Goal: Task Accomplishment & Management: Use online tool/utility

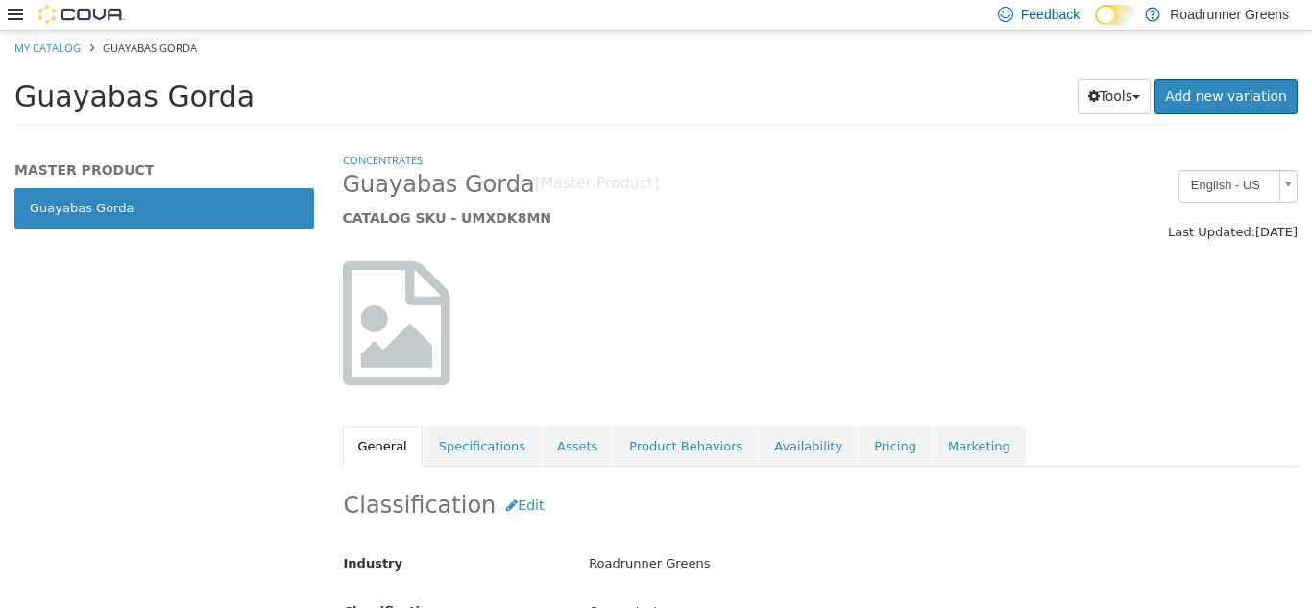
click at [7, 18] on div "Feedback Dark Mode Roadrunner Greens" at bounding box center [656, 15] width 1312 height 31
click at [9, 8] on icon at bounding box center [15, 14] width 15 height 15
click at [12, 12] on icon at bounding box center [15, 14] width 15 height 15
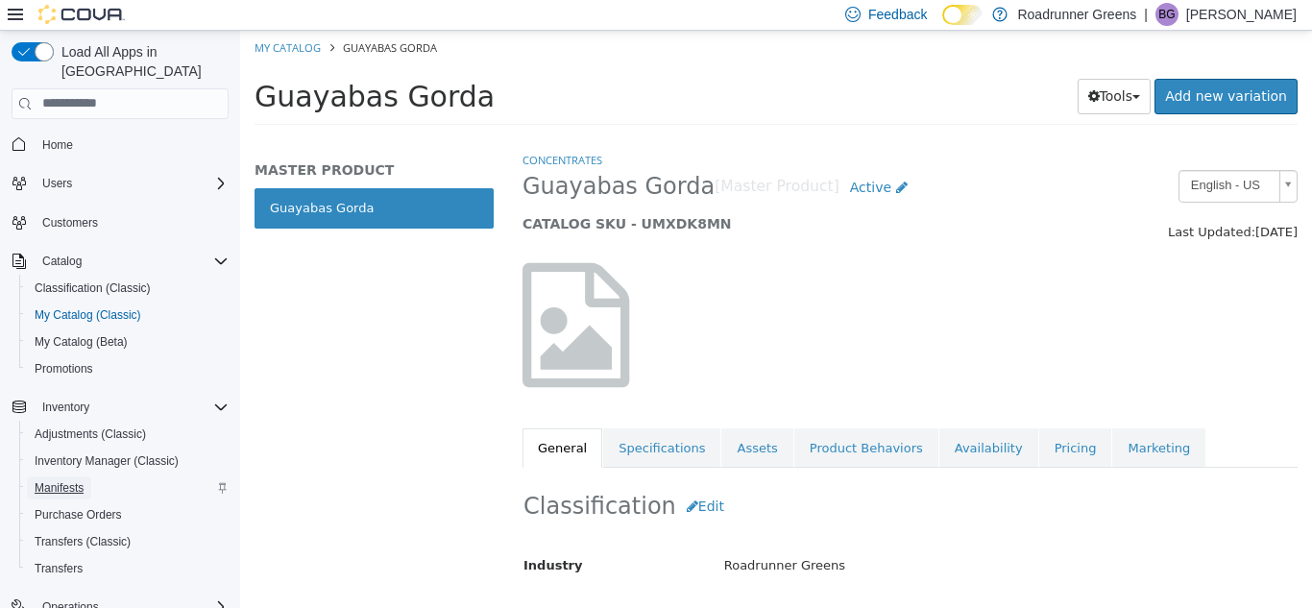
click at [61, 480] on span "Manifests" at bounding box center [59, 487] width 49 height 15
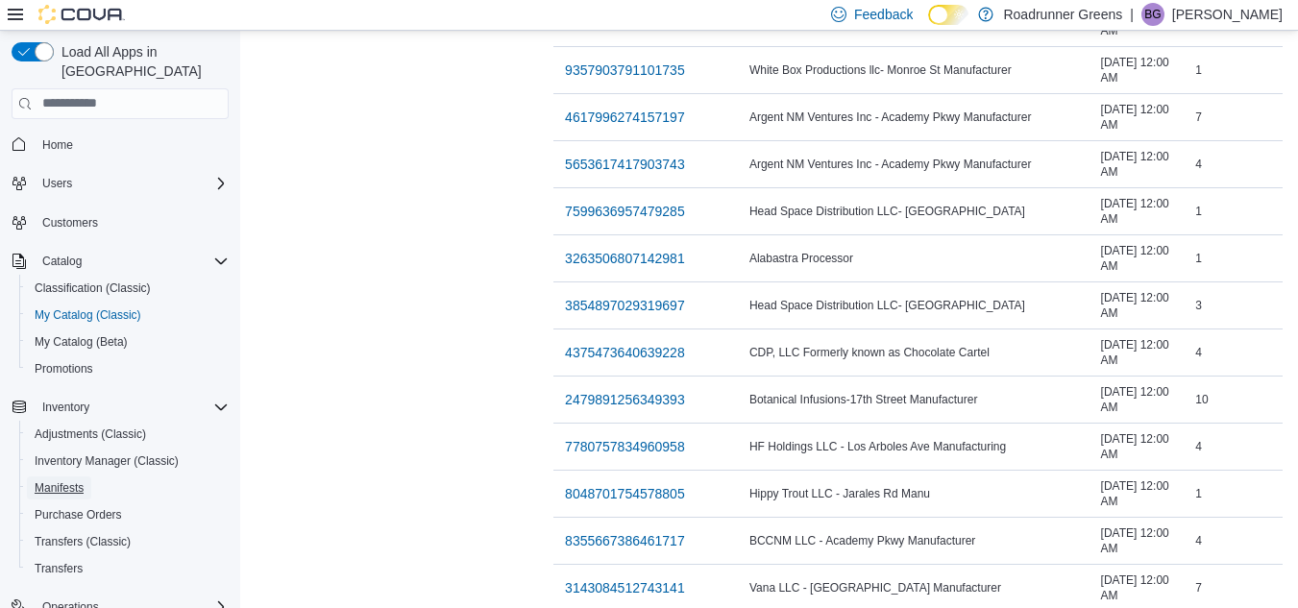
scroll to position [1878, 0]
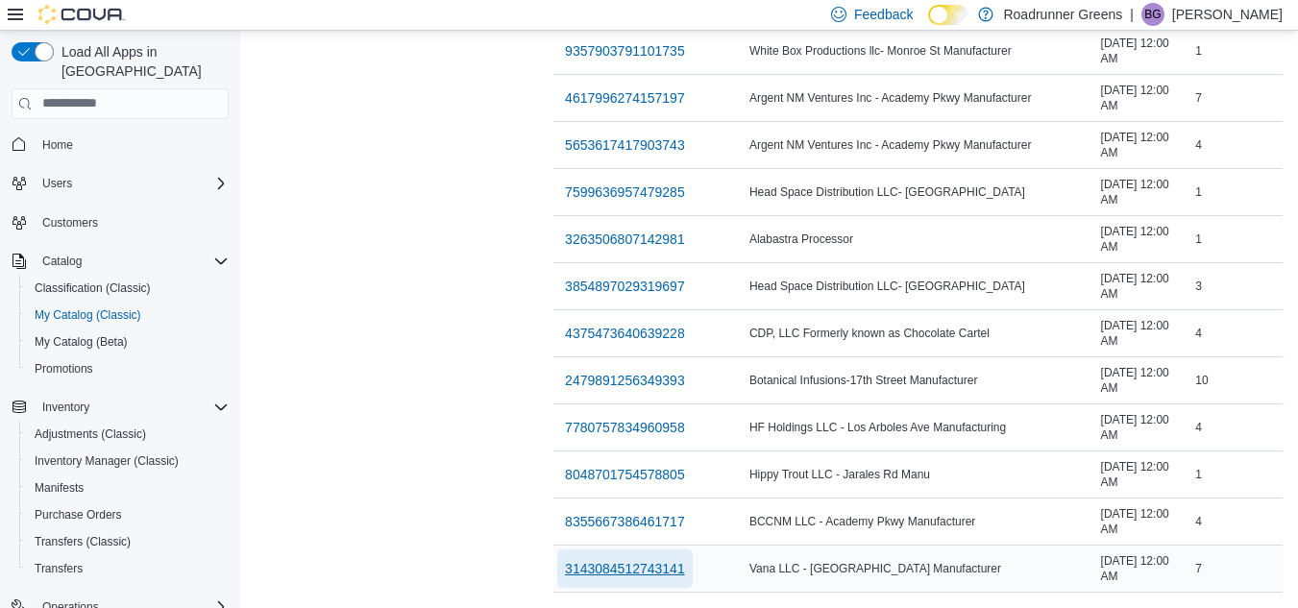
click at [565, 559] on span "3143084512743141" at bounding box center [625, 568] width 120 height 19
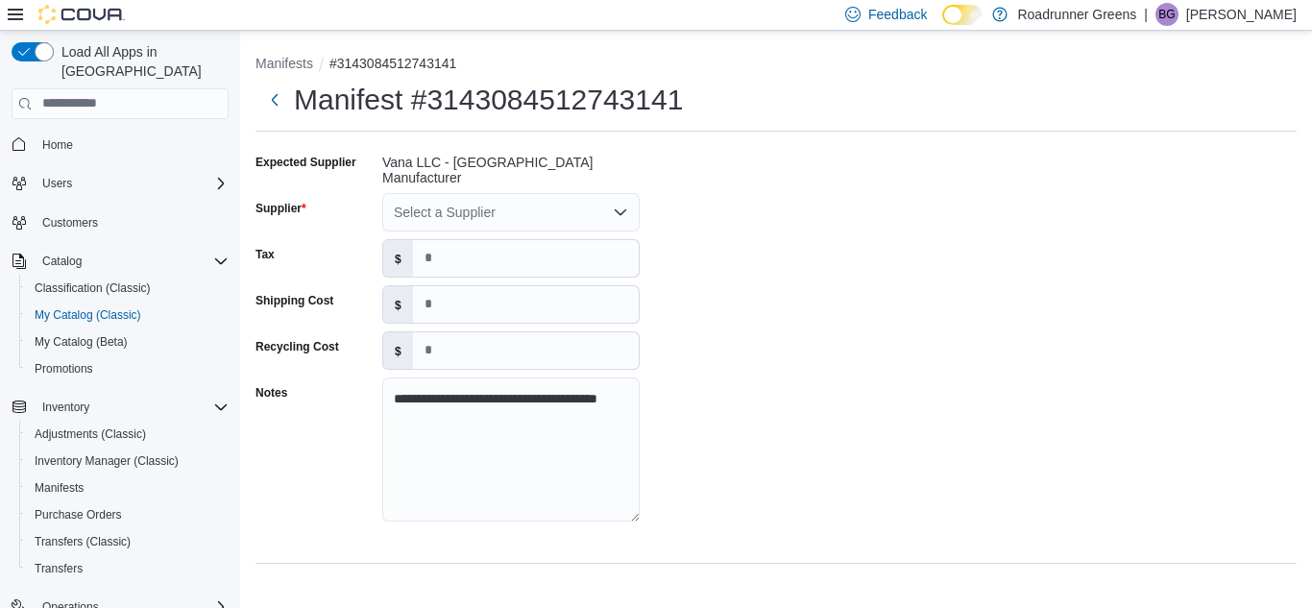
click at [583, 210] on div "Select a Supplier" at bounding box center [510, 212] width 257 height 38
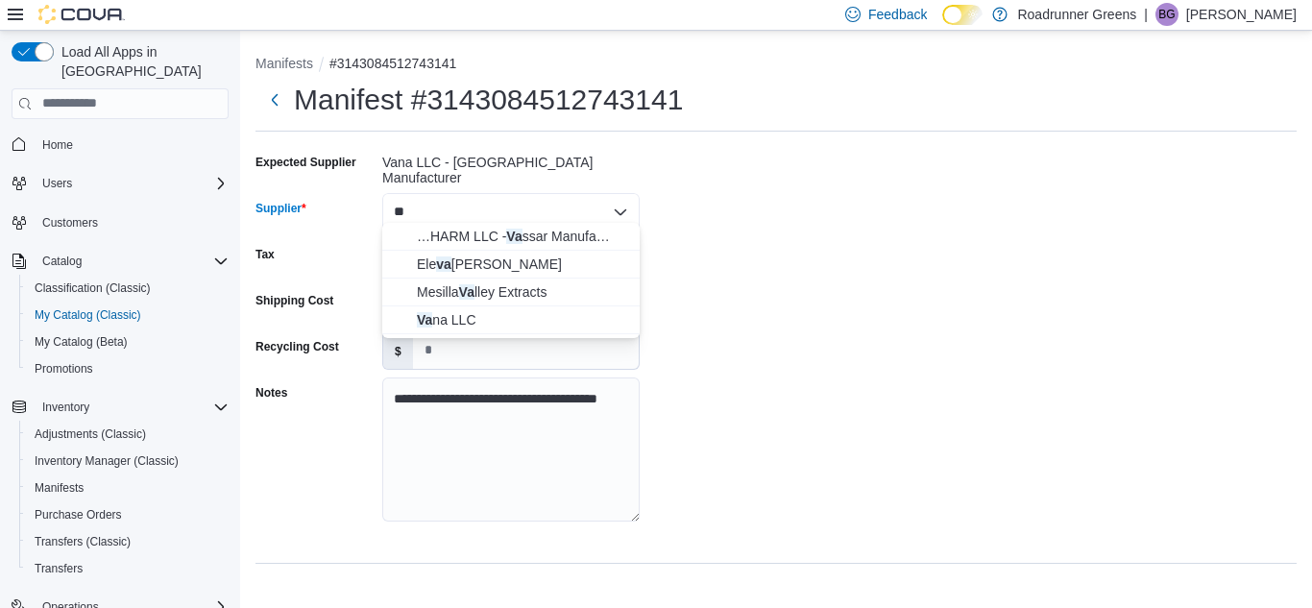
type input "***"
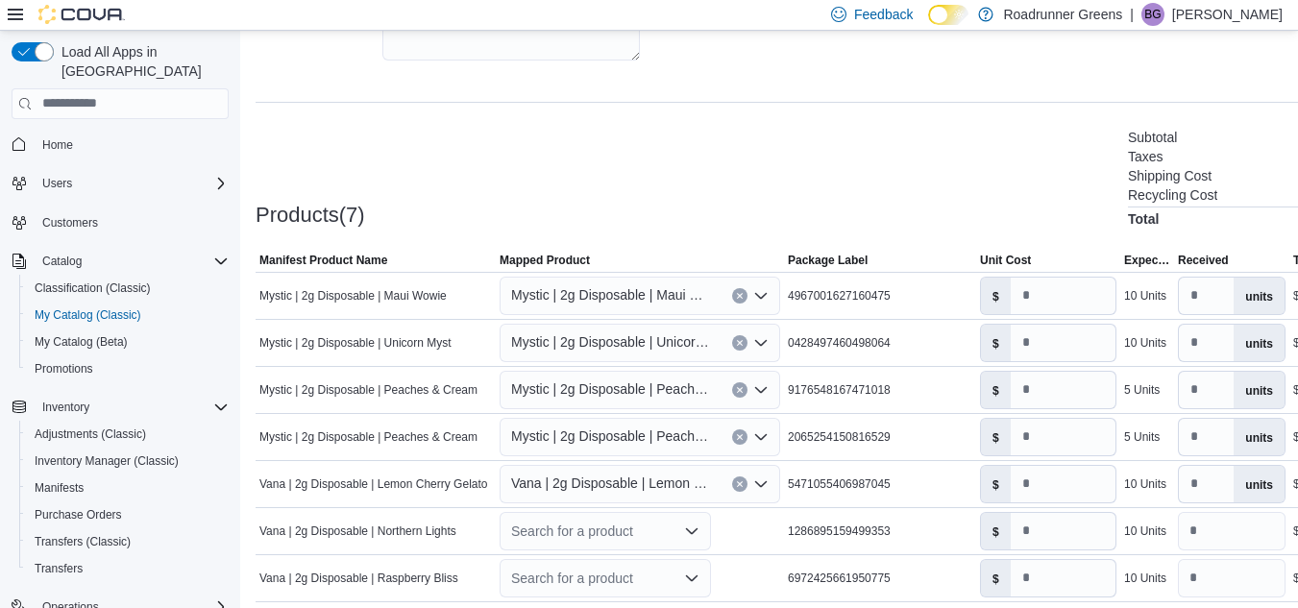
scroll to position [524, 0]
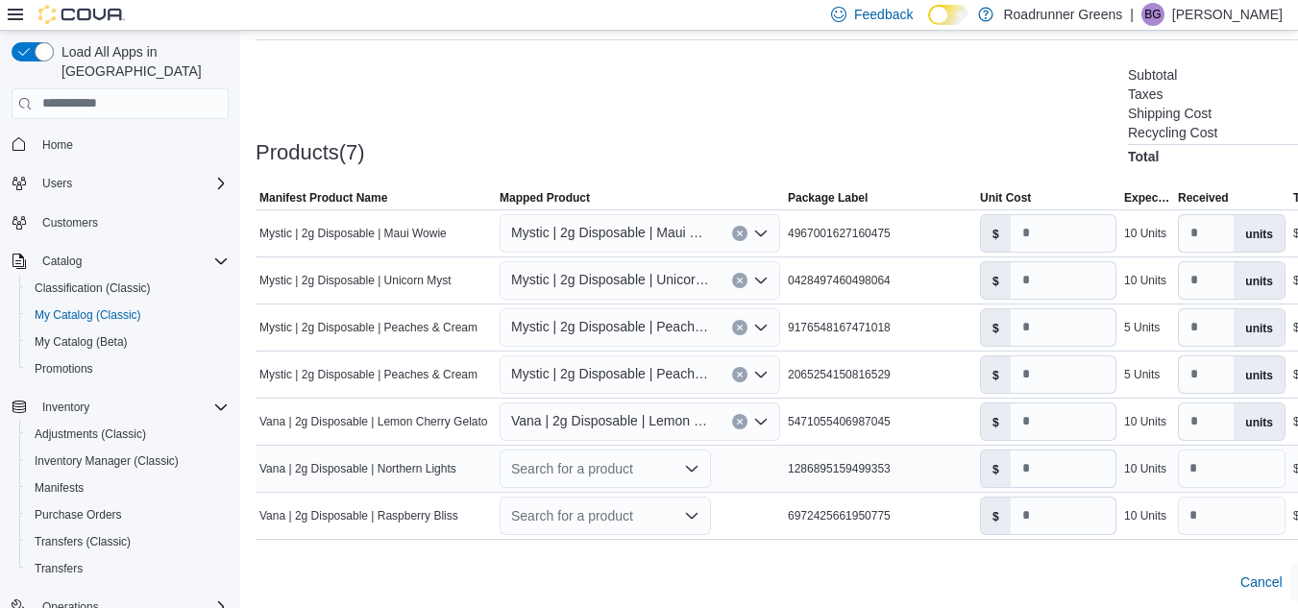
click at [678, 468] on div "Search for a product" at bounding box center [605, 469] width 211 height 38
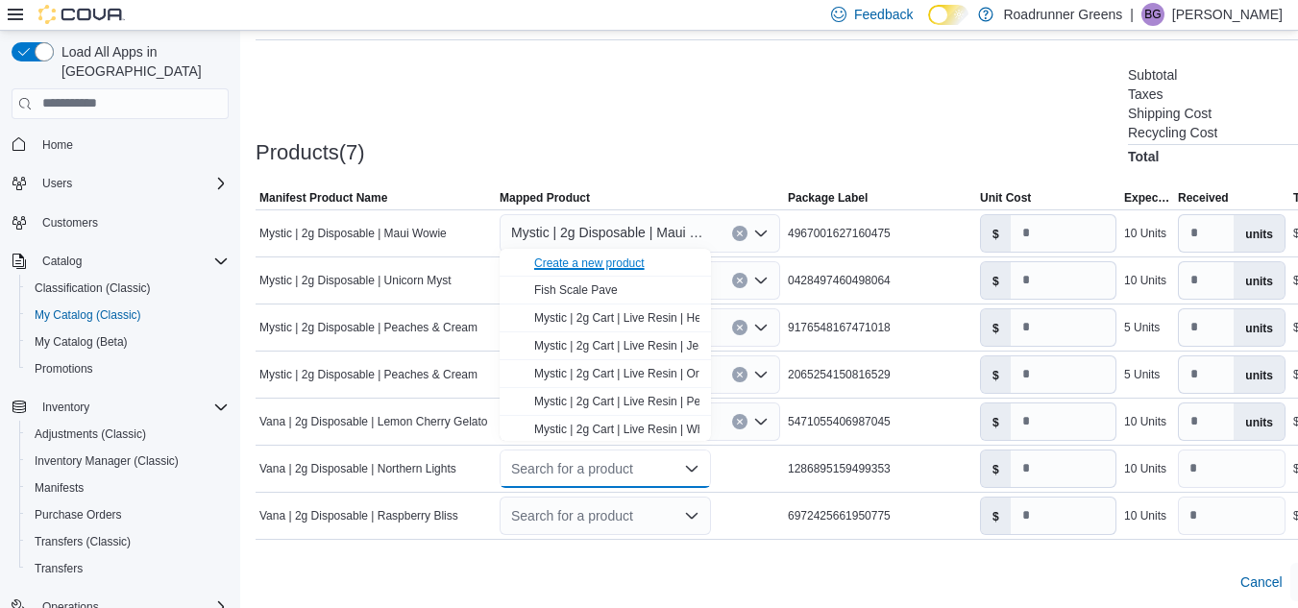
click at [609, 265] on div "Create a new product" at bounding box center [589, 263] width 110 height 15
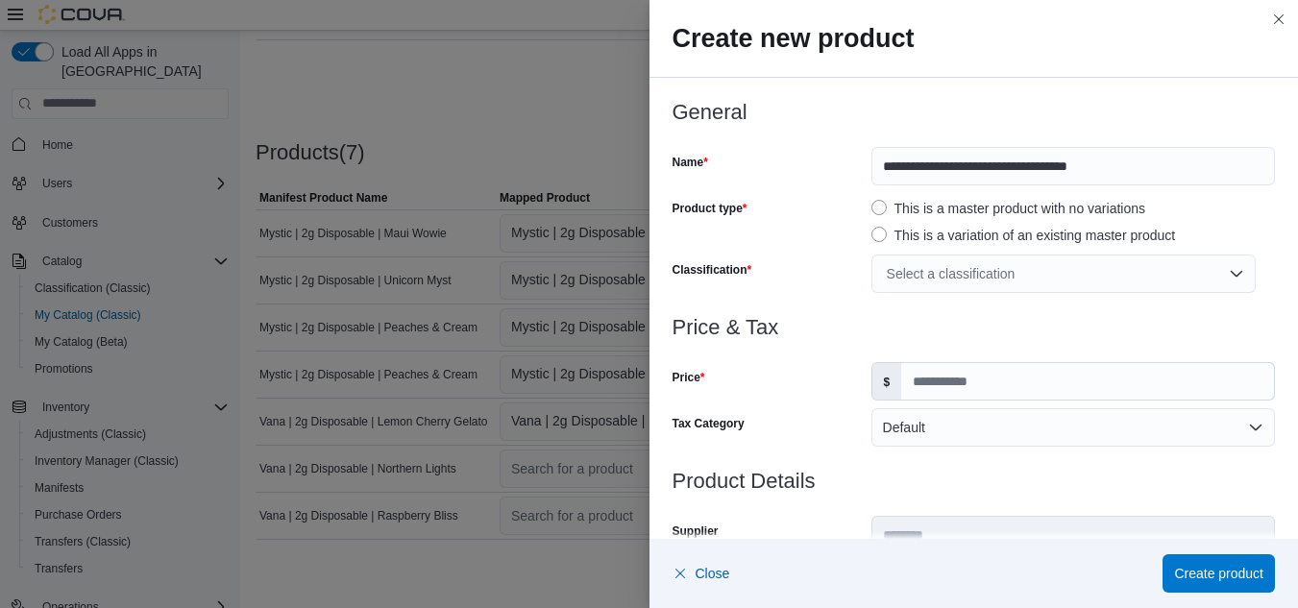
click at [1077, 286] on div "Select a classification" at bounding box center [1063, 274] width 384 height 38
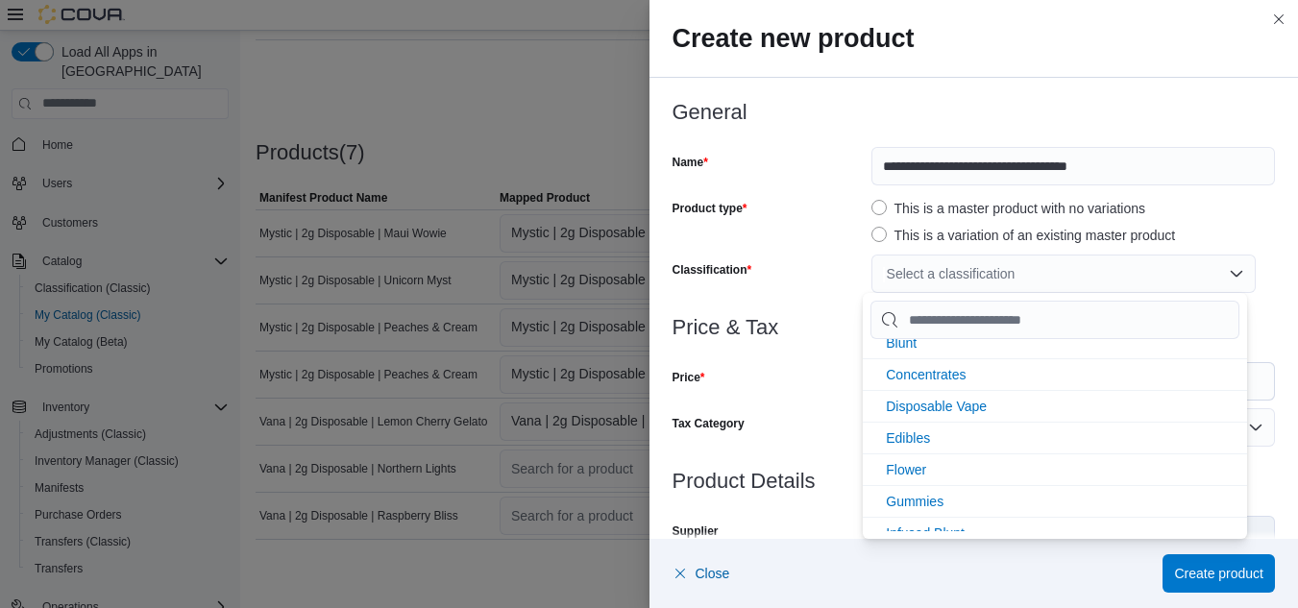
scroll to position [80, 0]
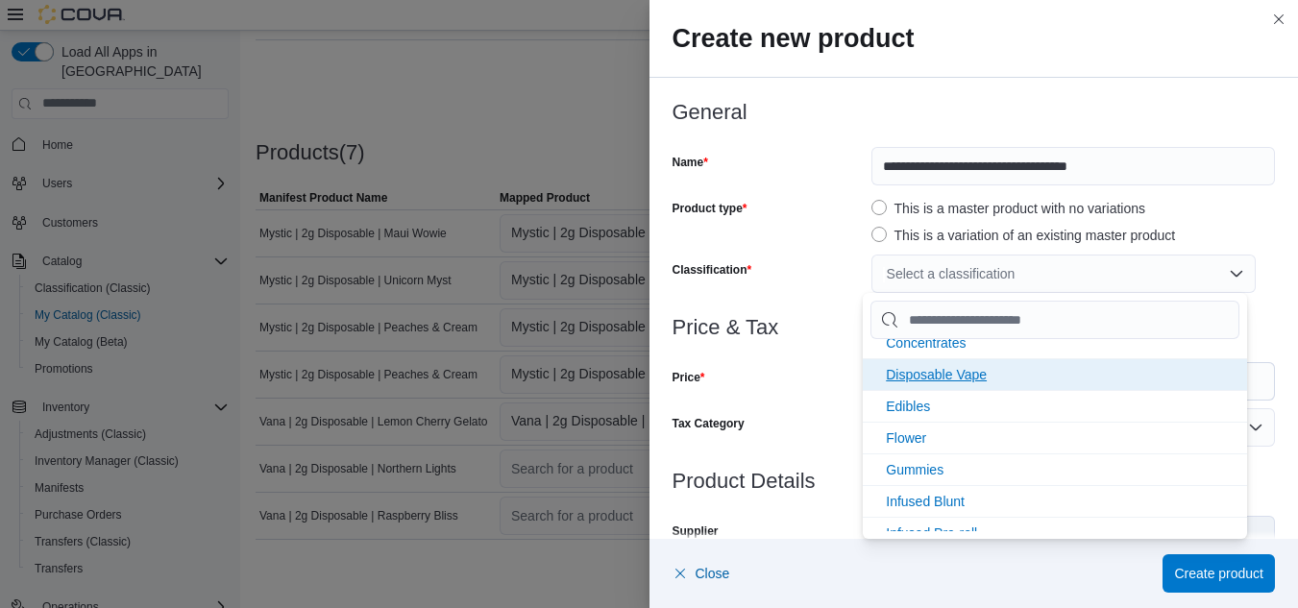
click at [990, 387] on li "Disposable Vape" at bounding box center [1055, 374] width 384 height 32
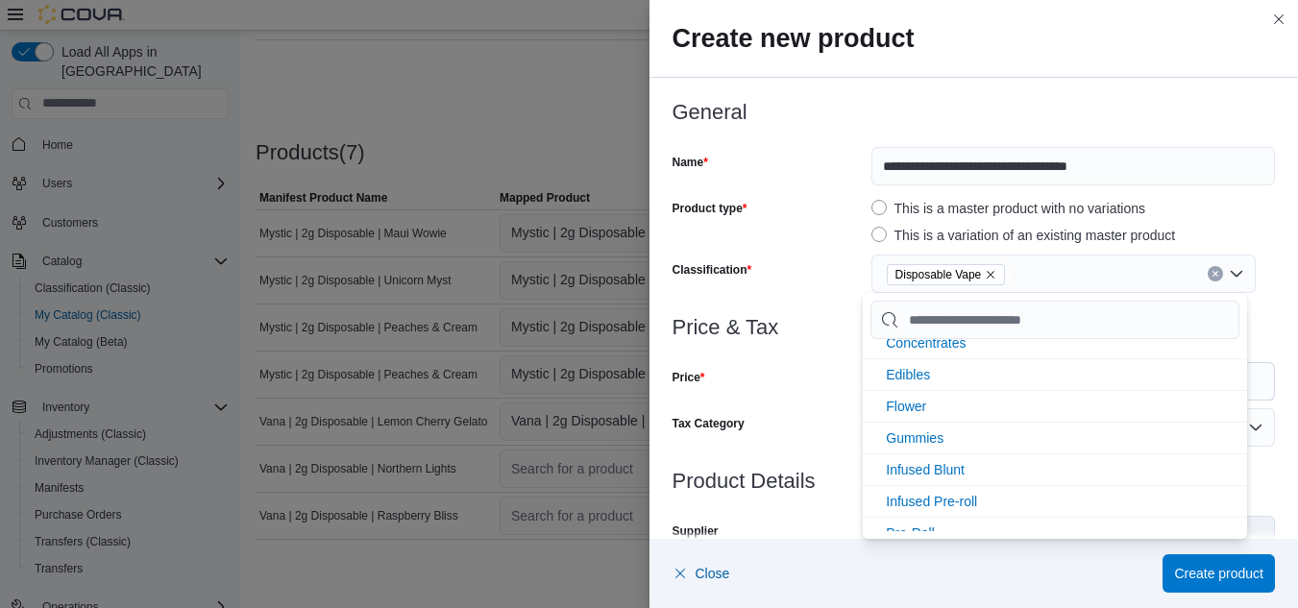
click at [821, 269] on div "Classification" at bounding box center [768, 274] width 191 height 38
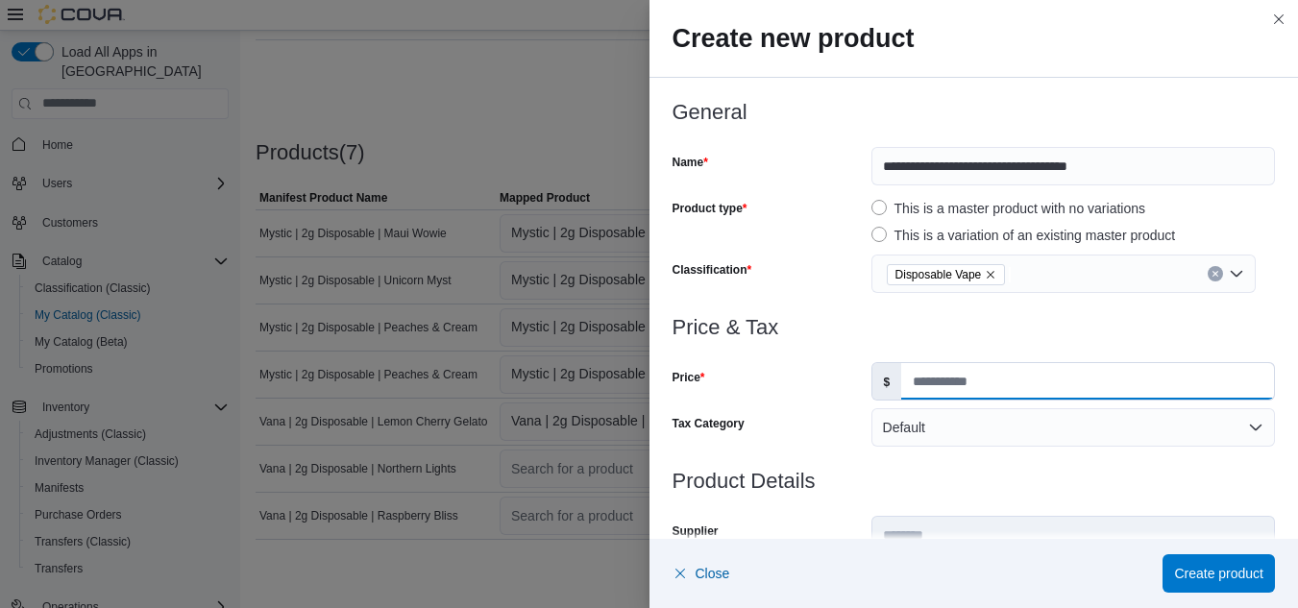
click at [931, 385] on input "Price" at bounding box center [1087, 381] width 373 height 37
click at [1281, 9] on button "Close this dialog" at bounding box center [1278, 18] width 23 height 23
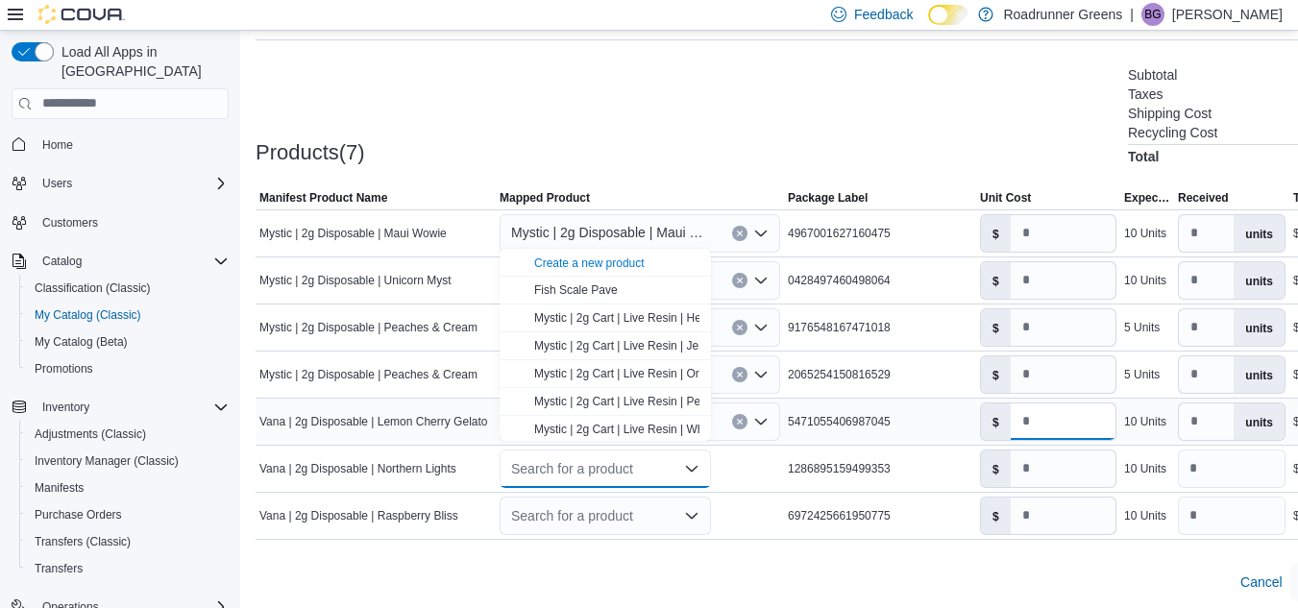
click at [1060, 416] on input "**" at bounding box center [1063, 422] width 105 height 37
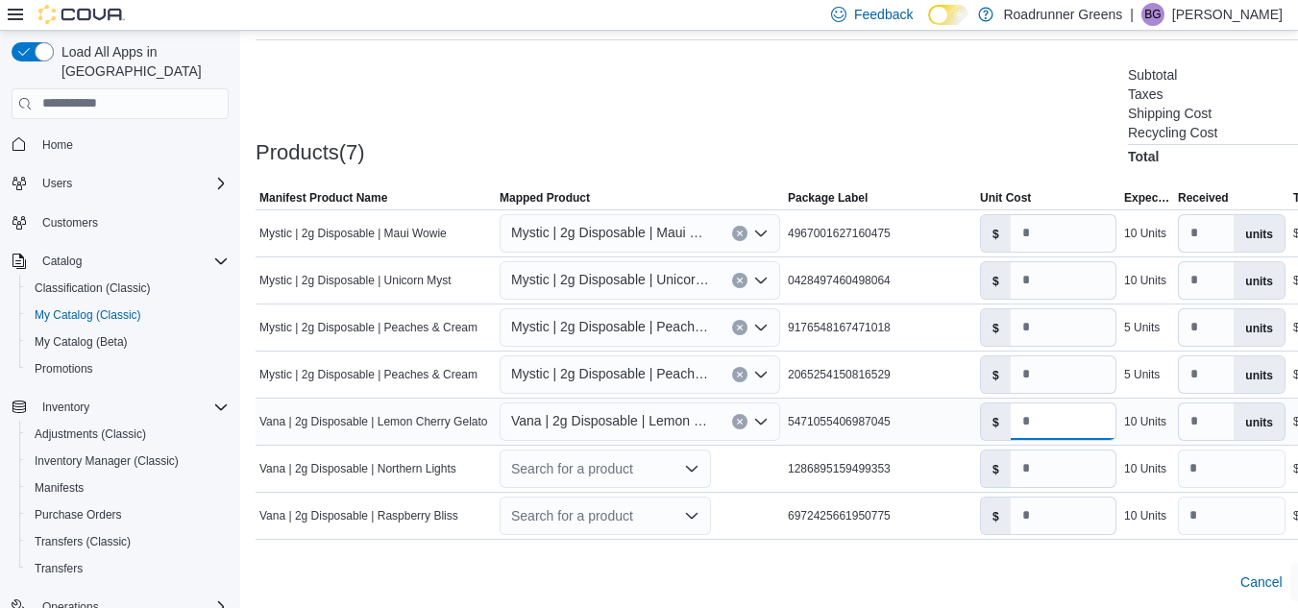
type input "**"
click at [691, 465] on icon "Open list of options" at bounding box center [692, 468] width 12 height 6
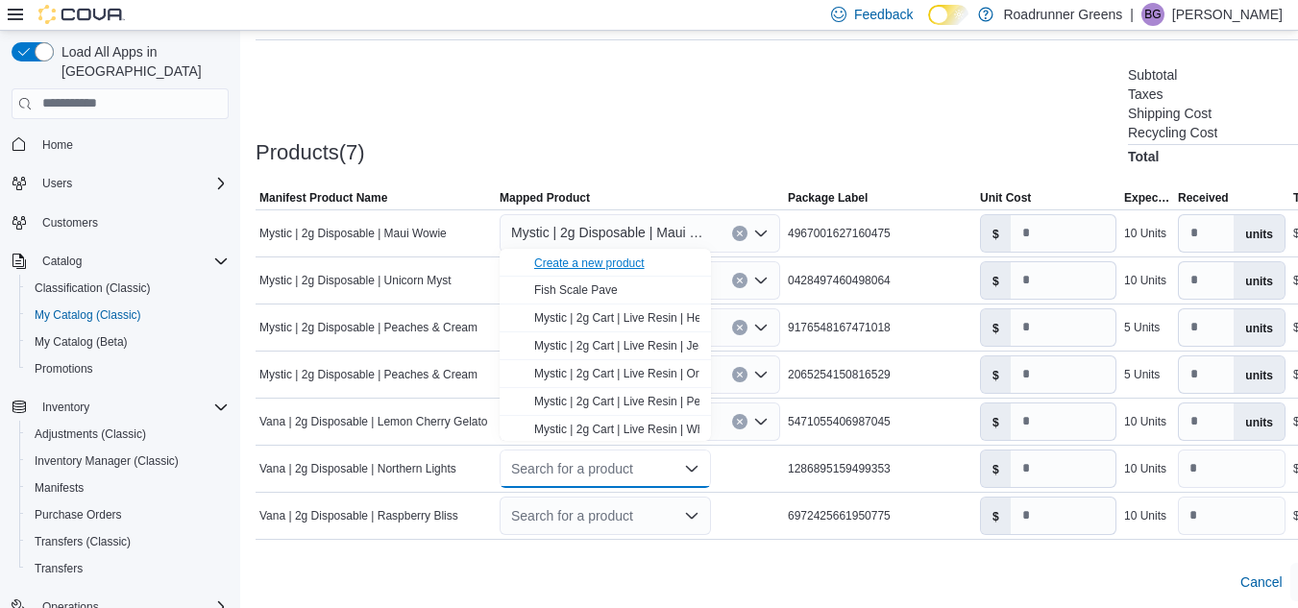
click at [570, 263] on div "Create a new product" at bounding box center [589, 263] width 110 height 15
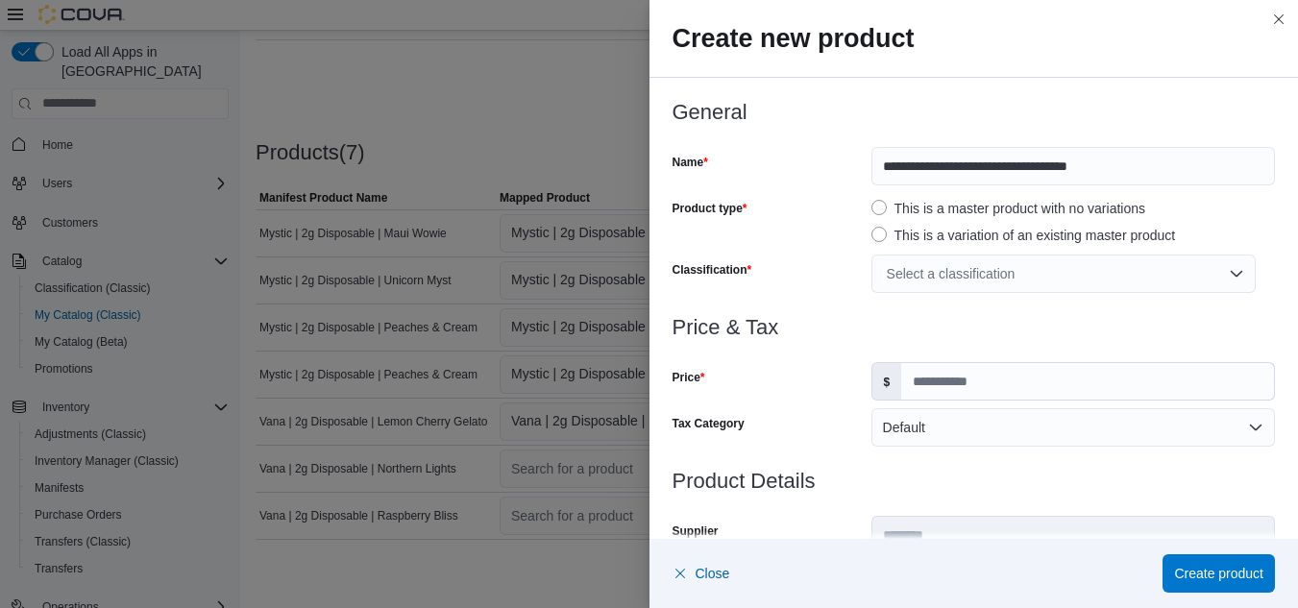
click at [992, 276] on div "Select a classification" at bounding box center [1063, 274] width 384 height 38
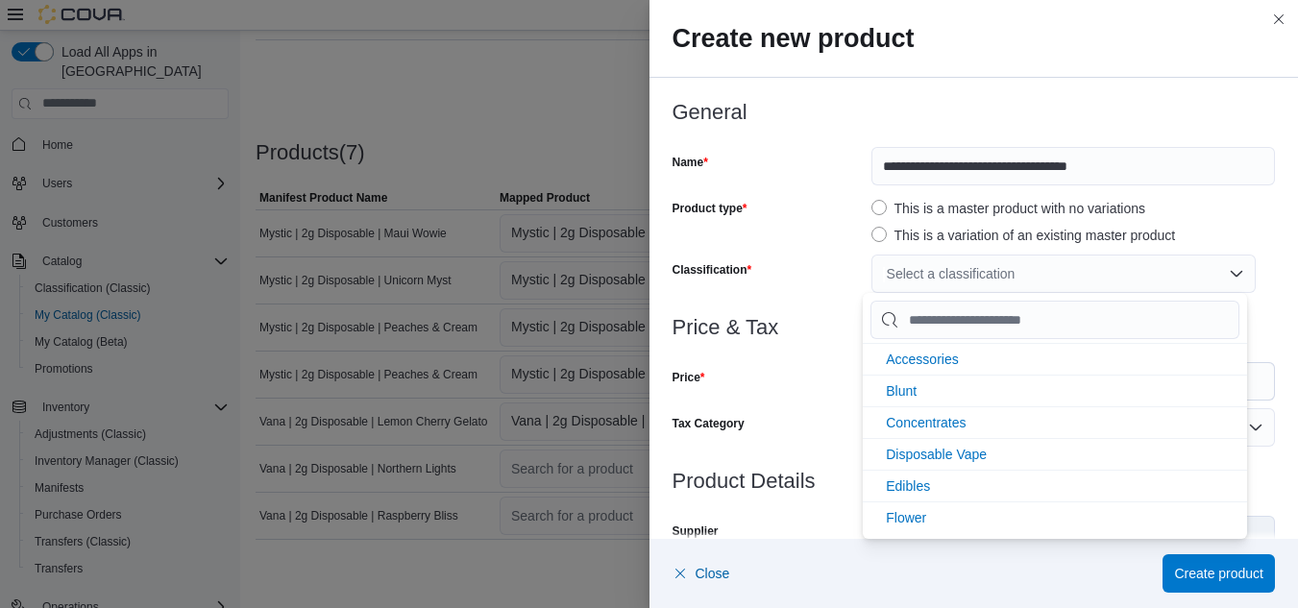
type input "*"
type input "**"
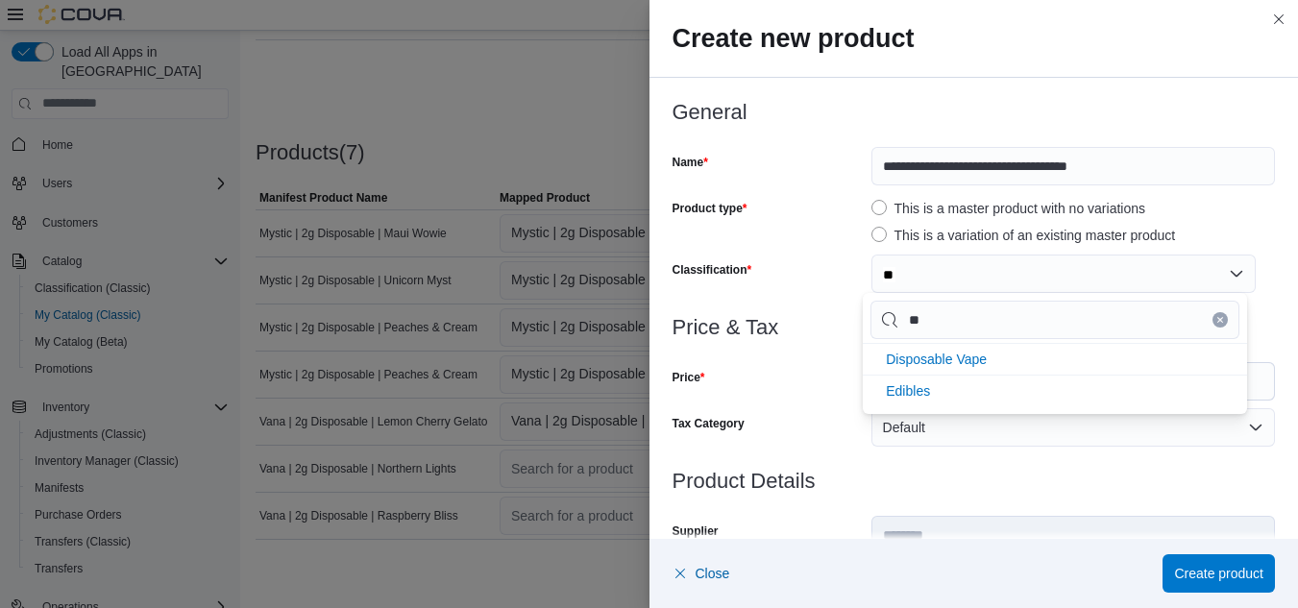
type input "***"
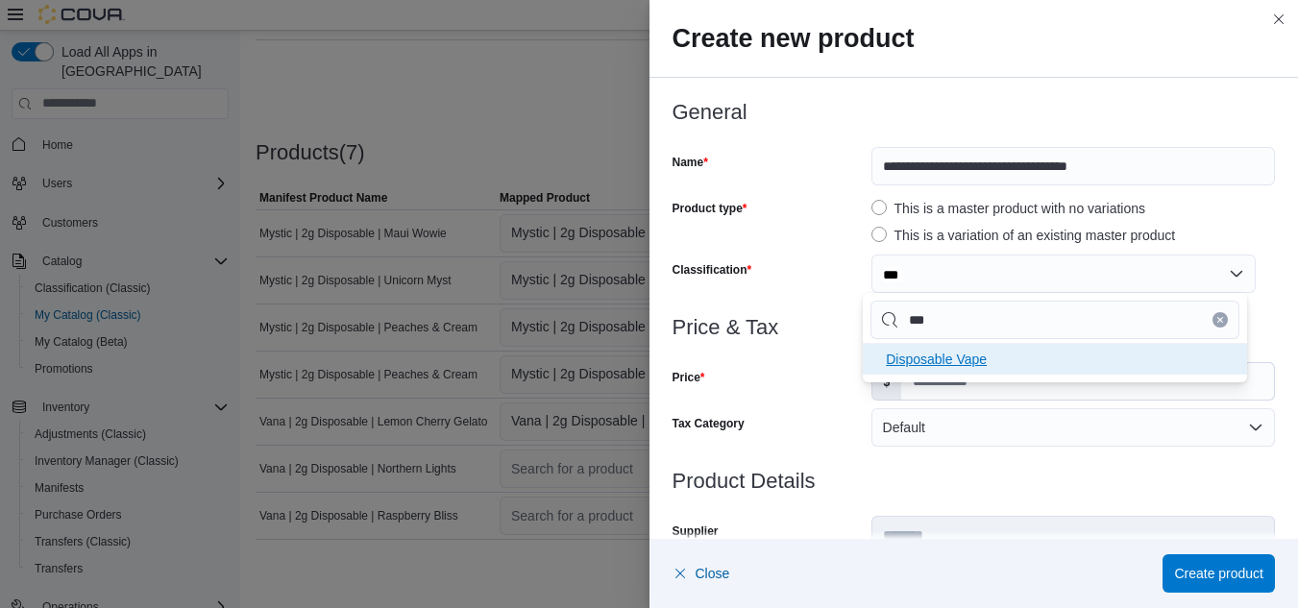
type input "***"
click at [970, 371] on li "Disposable Vape" at bounding box center [1055, 359] width 384 height 32
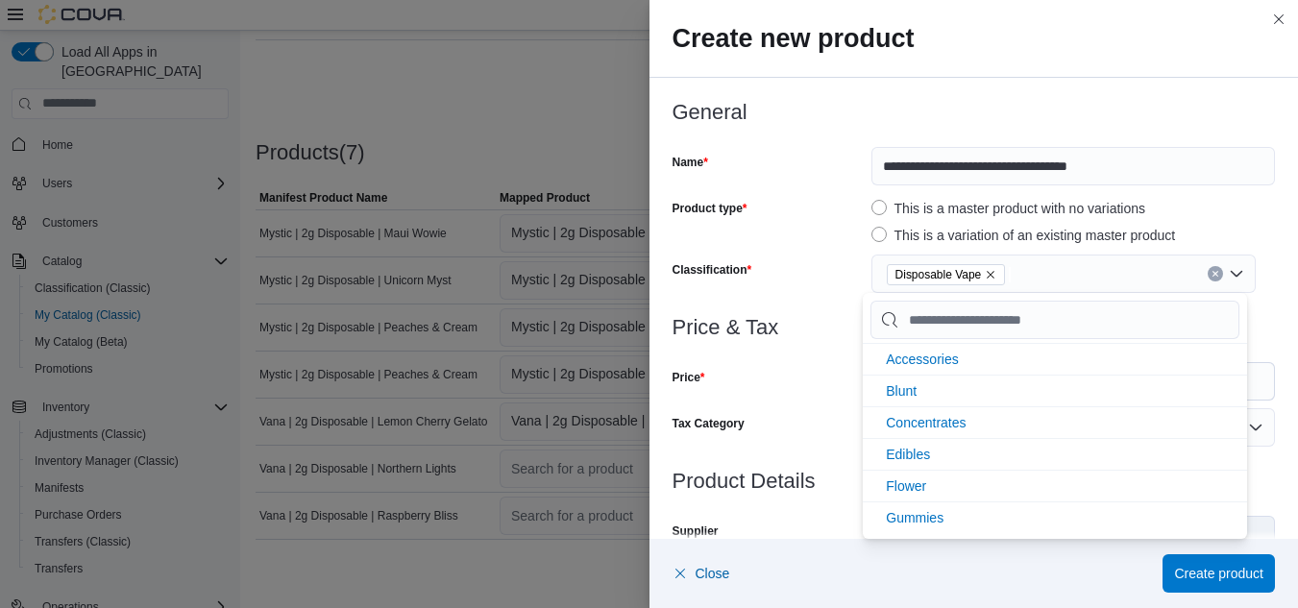
click at [794, 379] on div "Price" at bounding box center [768, 381] width 191 height 38
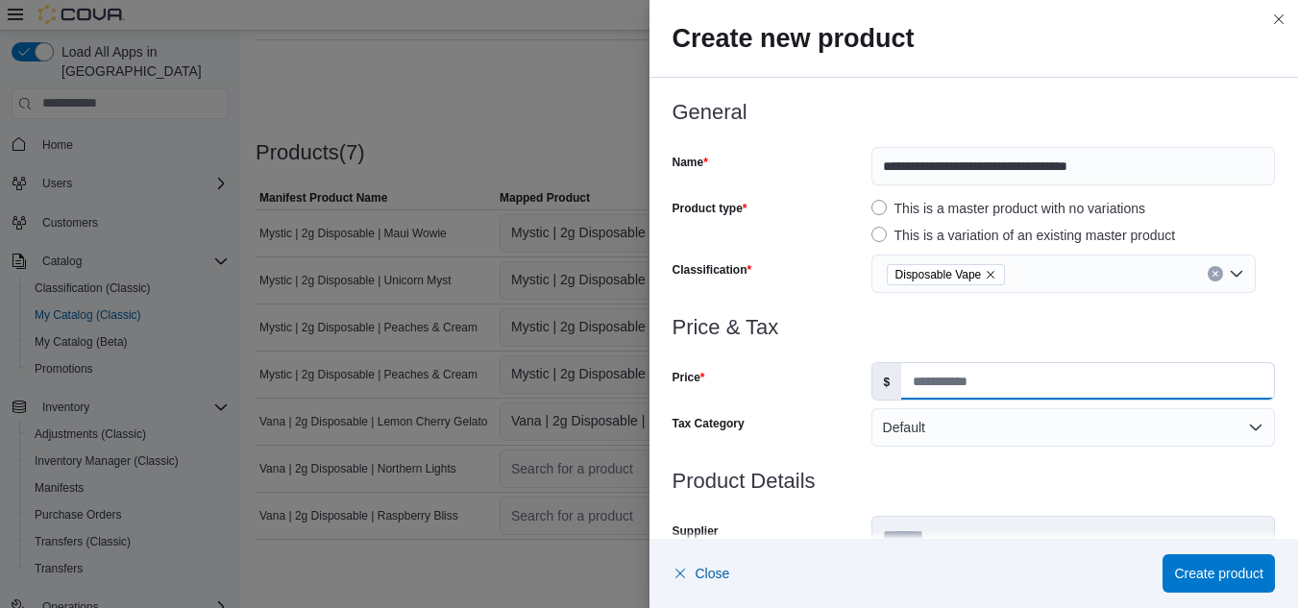
click at [941, 388] on input "Price" at bounding box center [1087, 381] width 373 height 37
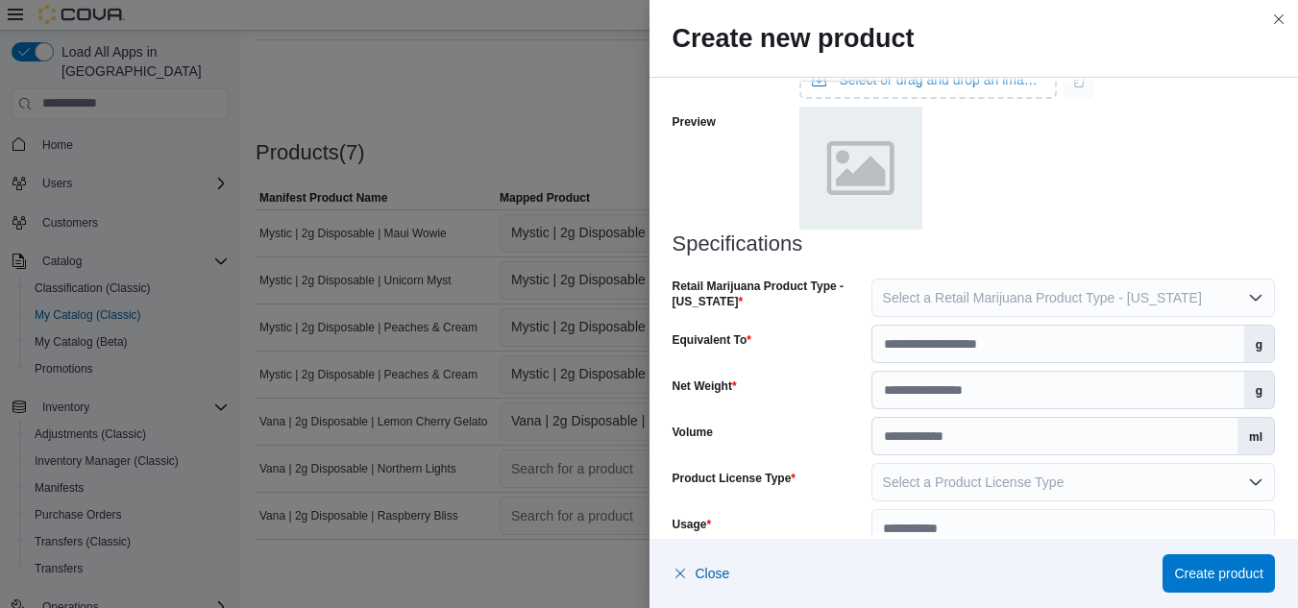
scroll to position [893, 0]
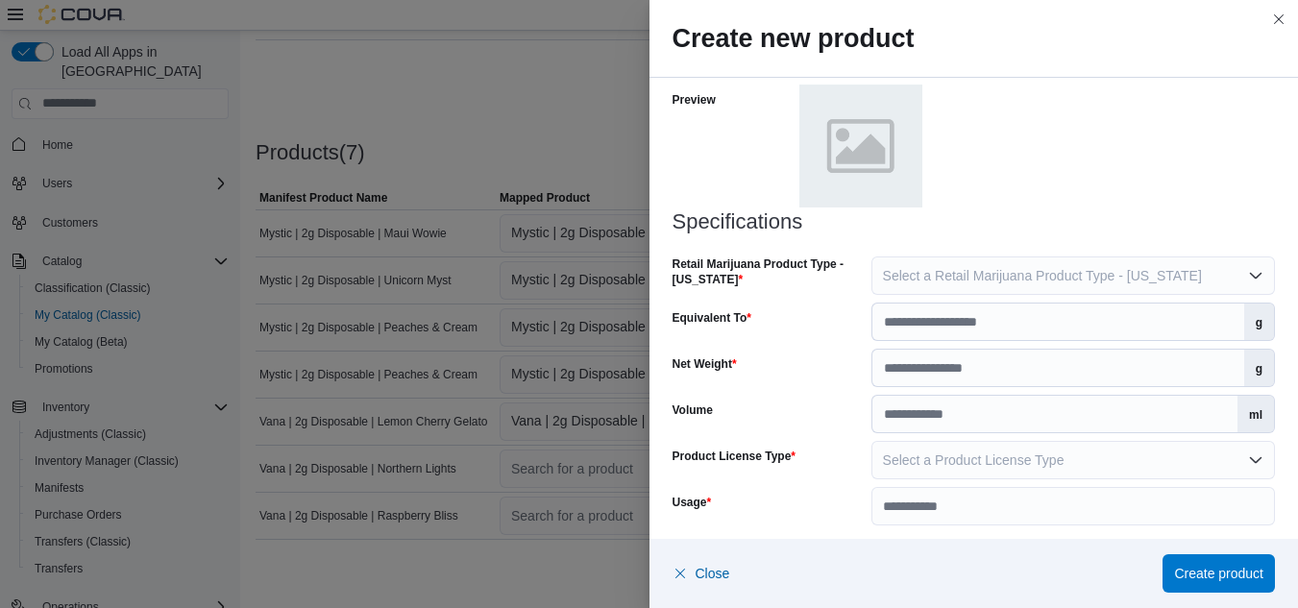
type input "**"
click at [1035, 273] on span "Select a Retail Marijuana Product Type - New Mexico" at bounding box center [1042, 275] width 319 height 15
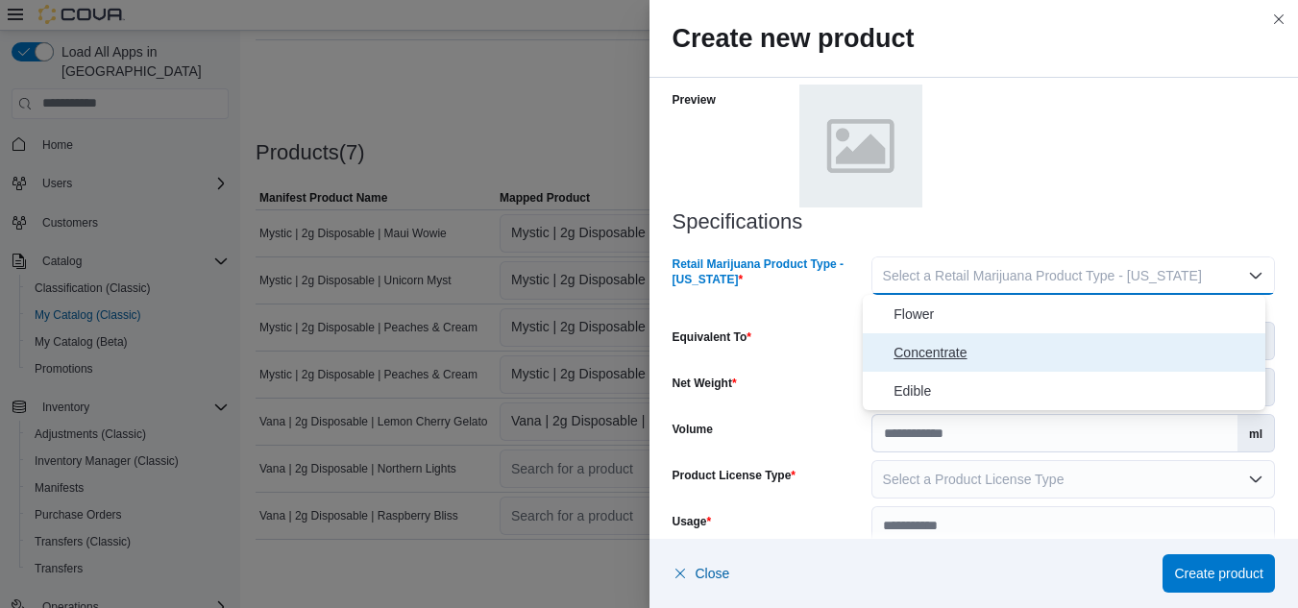
click at [960, 359] on span "Concentrate" at bounding box center [1076, 352] width 364 height 23
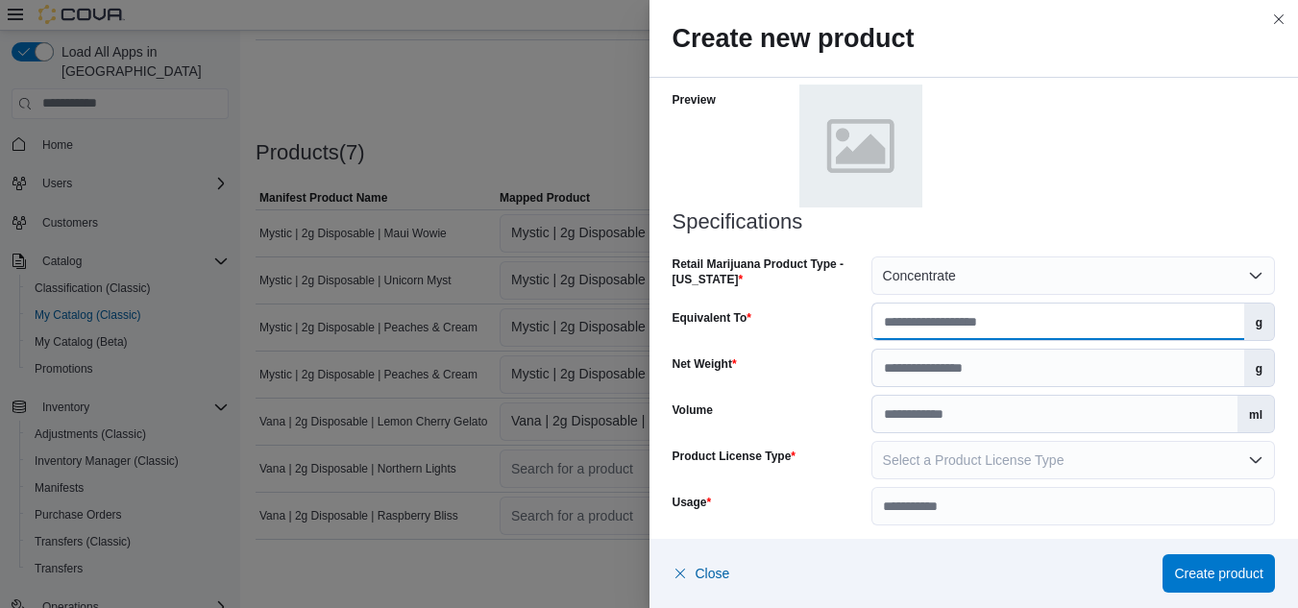
click at [978, 329] on input "Equivalent To" at bounding box center [1058, 322] width 372 height 37
type input "*"
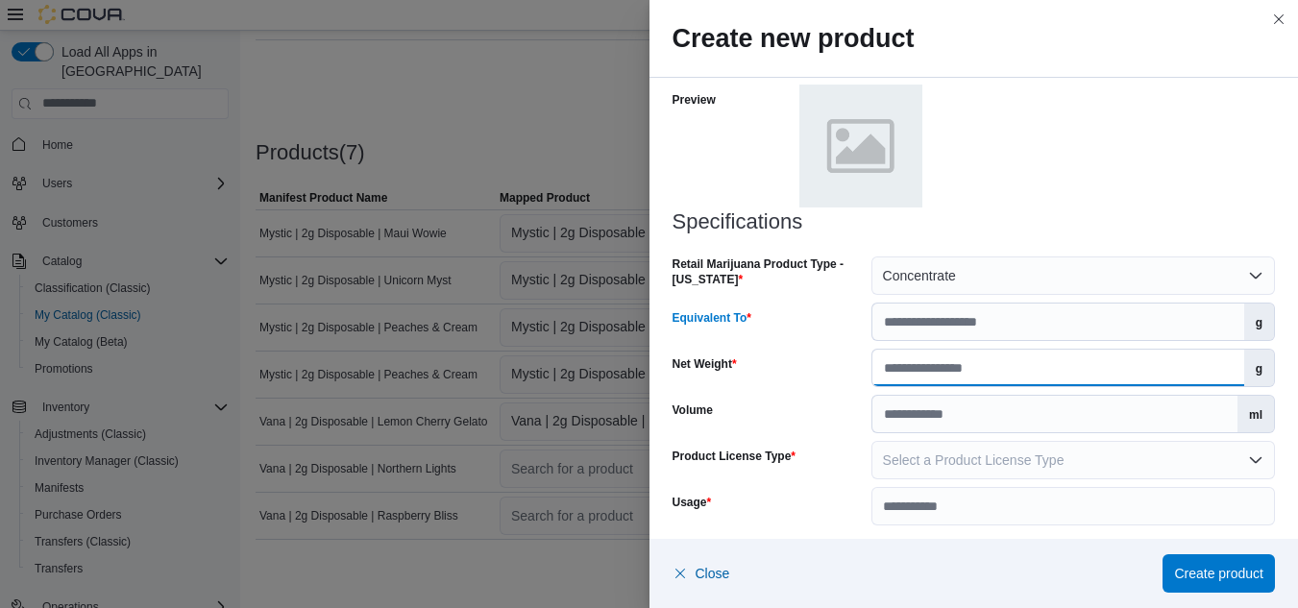
click at [897, 367] on input "Net Weight" at bounding box center [1058, 368] width 372 height 37
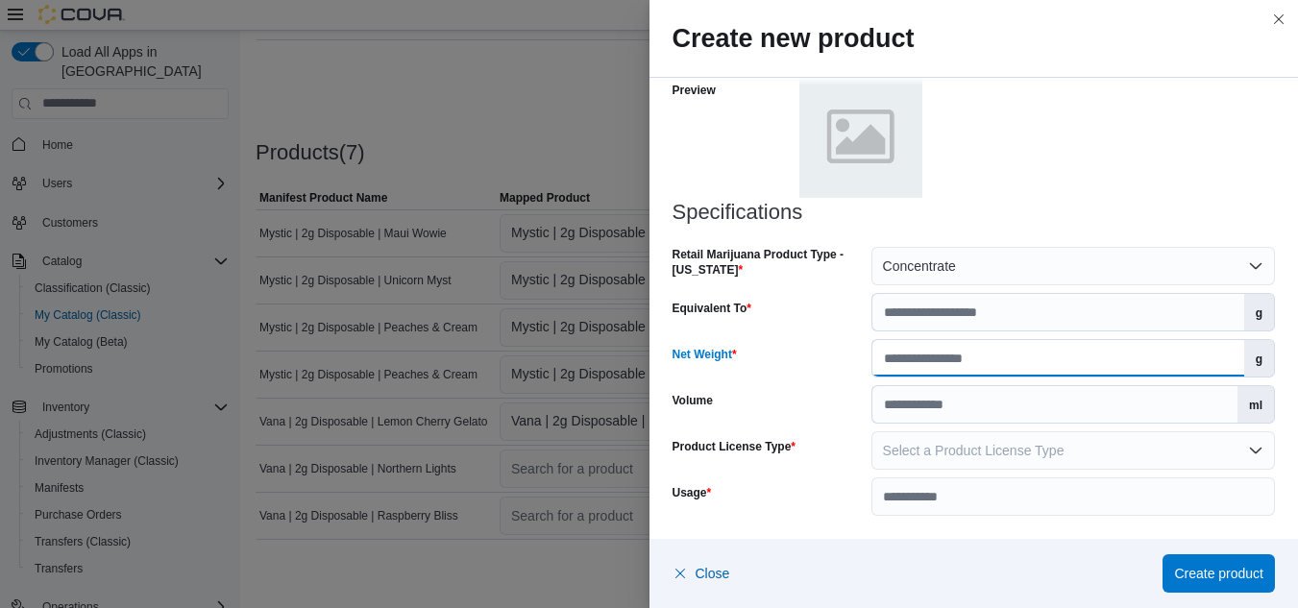
type input "*"
click at [883, 451] on span "Select a Product License Type" at bounding box center [974, 450] width 182 height 15
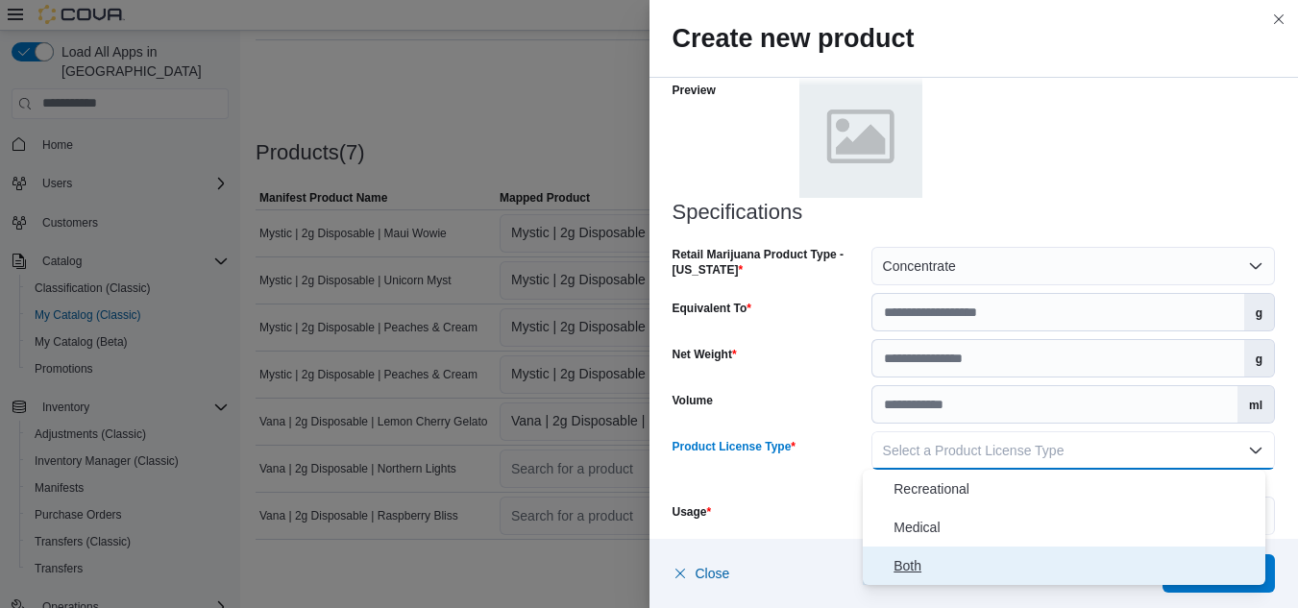
click at [878, 564] on icon "Select listbox" at bounding box center [877, 565] width 15 height 15
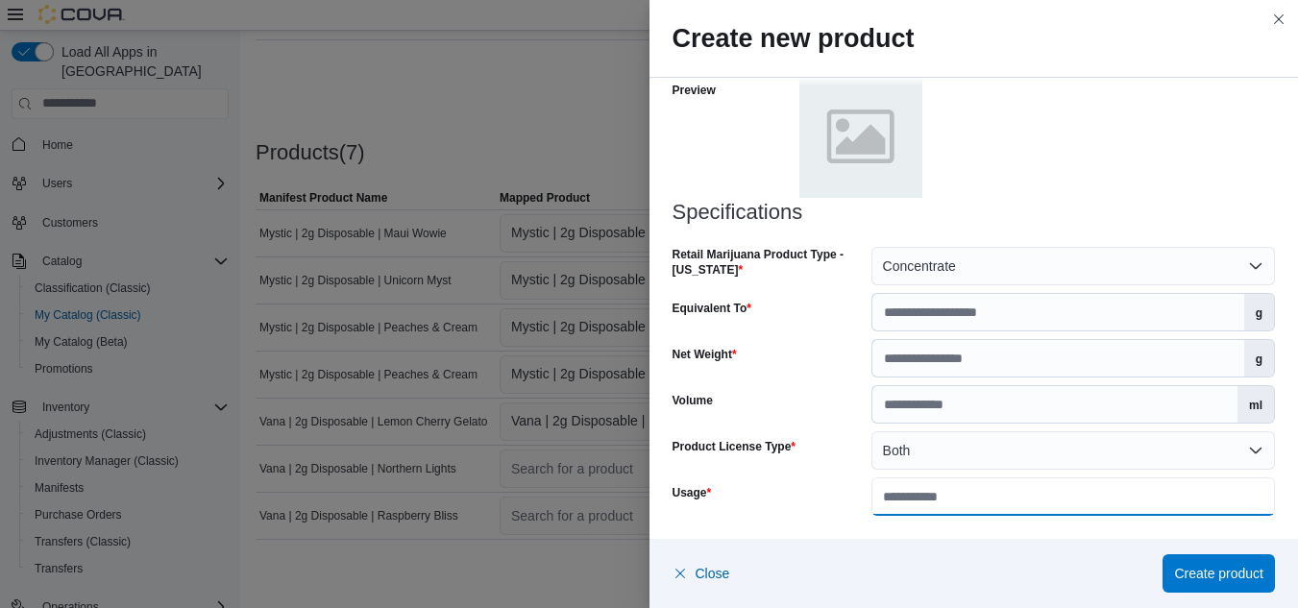
click at [911, 513] on input "Usage" at bounding box center [1073, 497] width 404 height 38
type input "**********"
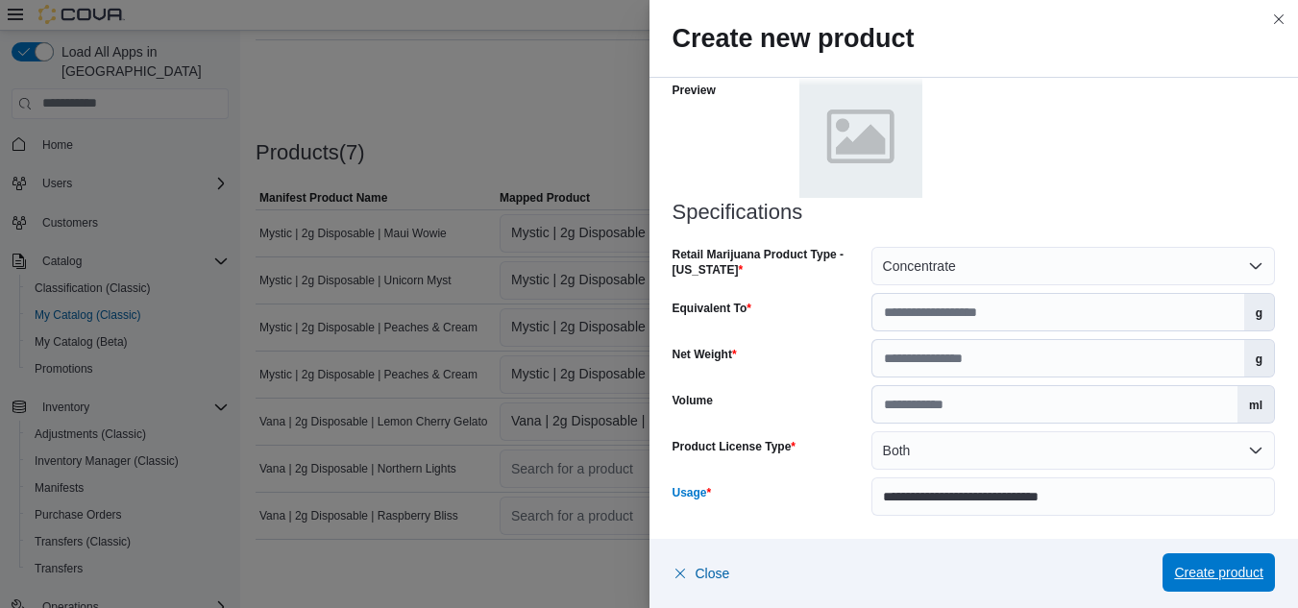
click at [1197, 580] on span "Create product" at bounding box center [1218, 572] width 89 height 19
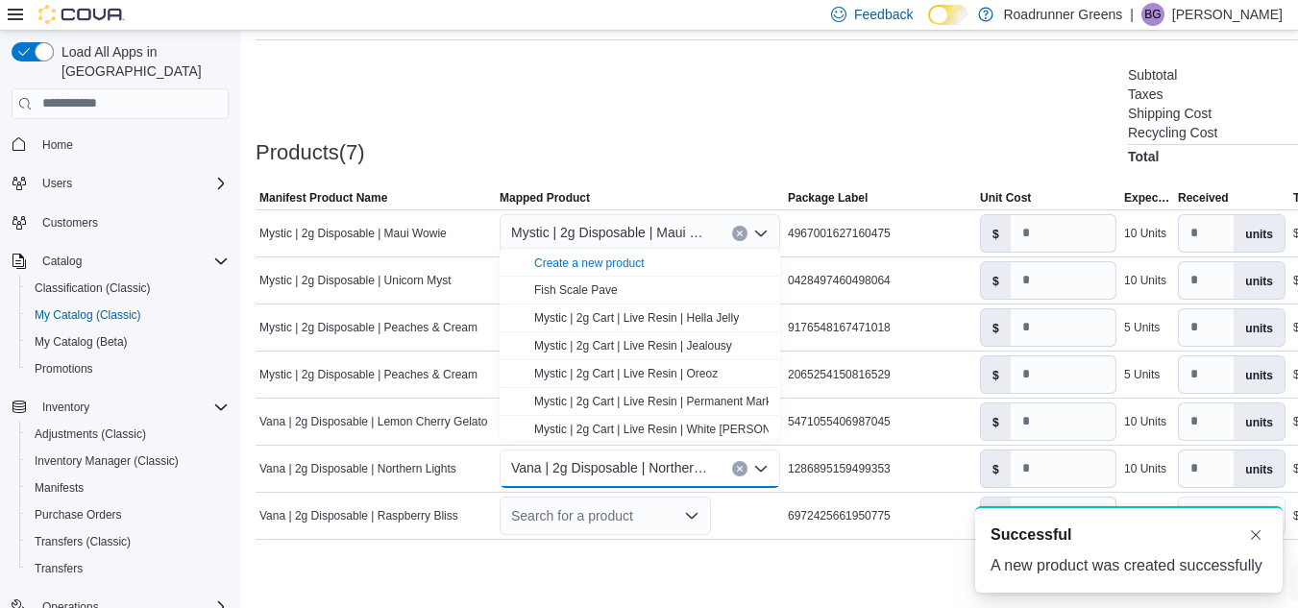
scroll to position [0, 0]
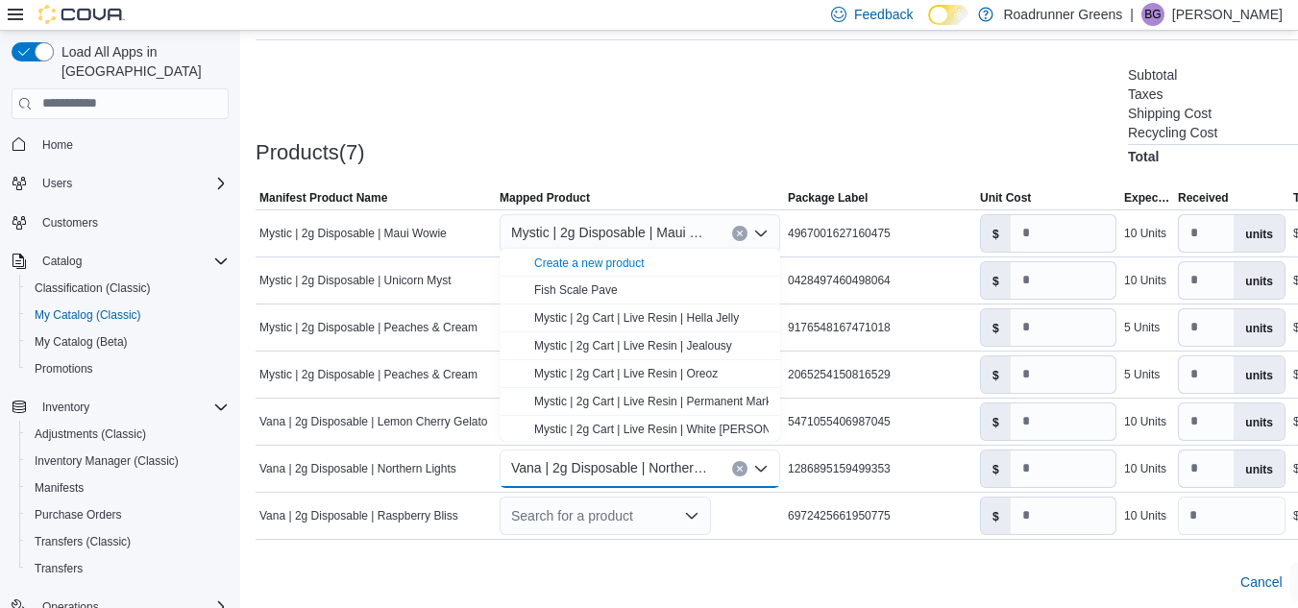
click at [866, 96] on div "Products(7) Subtotal $580.00 Taxes $0.00 Shipping Cost $0.00 Recycling Cost $0.…" at bounding box center [836, 113] width 1161 height 101
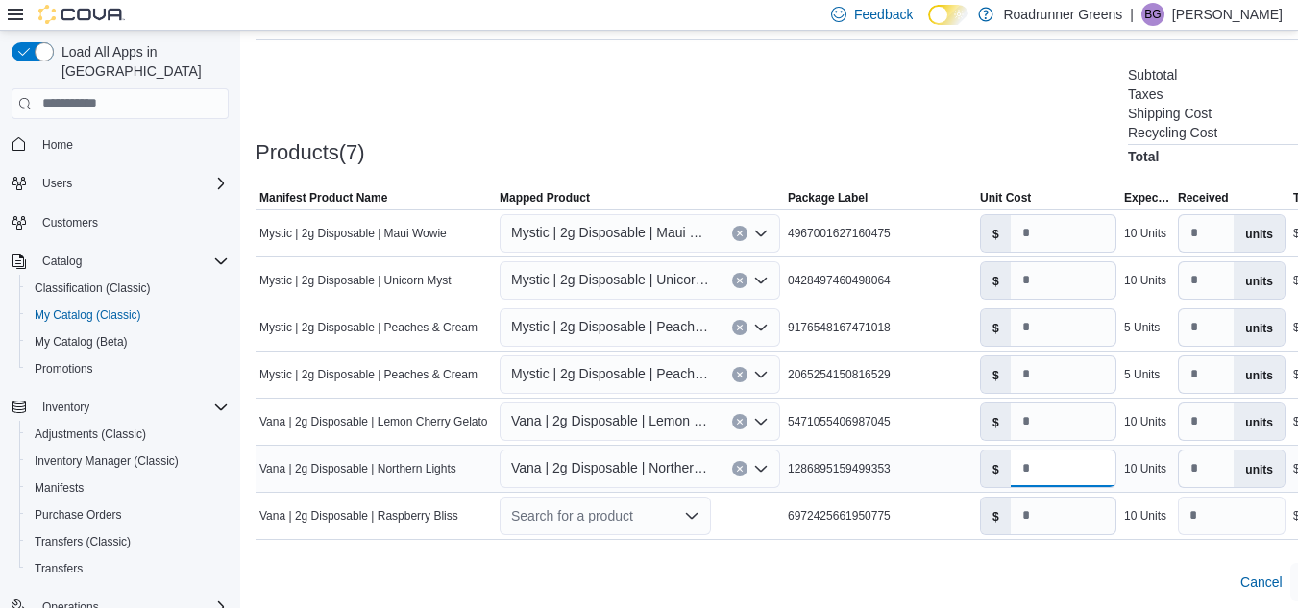
click at [1063, 466] on input "number" at bounding box center [1063, 469] width 105 height 37
type input "**"
click at [682, 516] on div "Search for a product" at bounding box center [605, 516] width 211 height 38
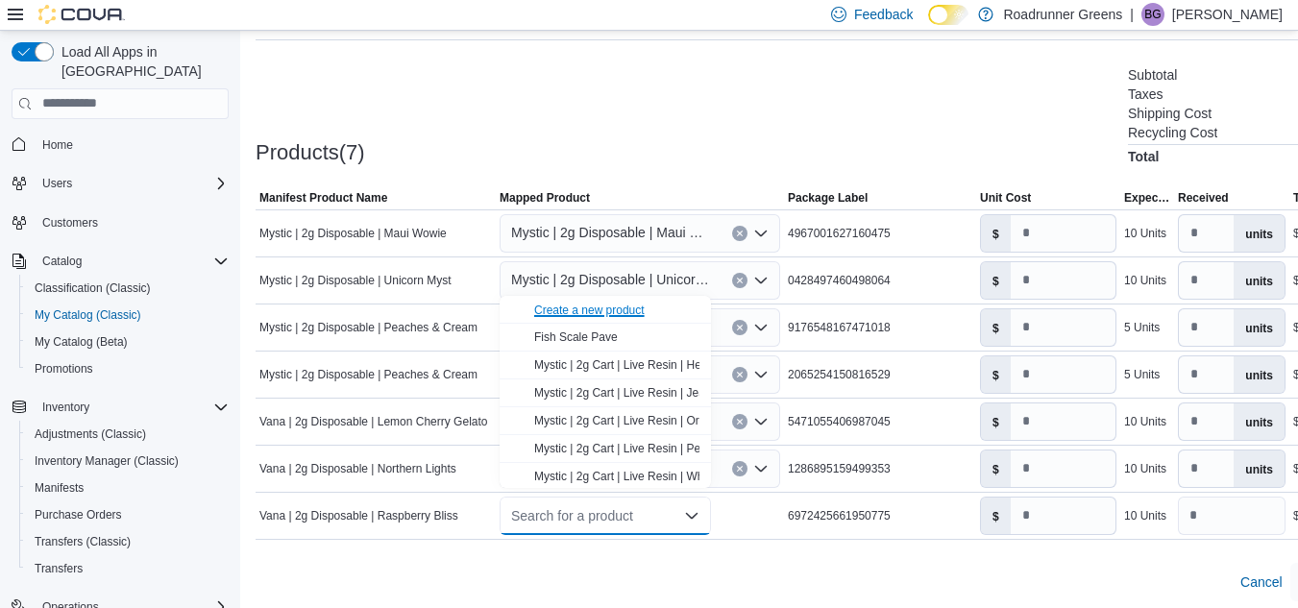
click at [634, 307] on div "Create a new product" at bounding box center [589, 310] width 110 height 15
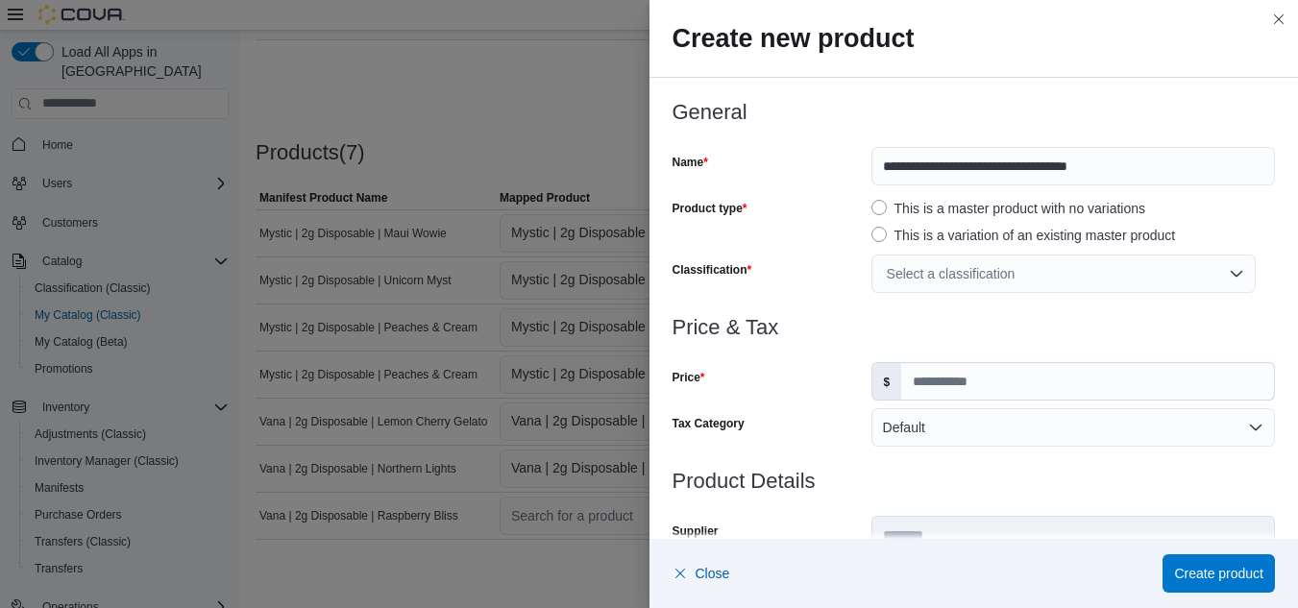
click at [993, 275] on div "Select a classification" at bounding box center [1063, 274] width 384 height 38
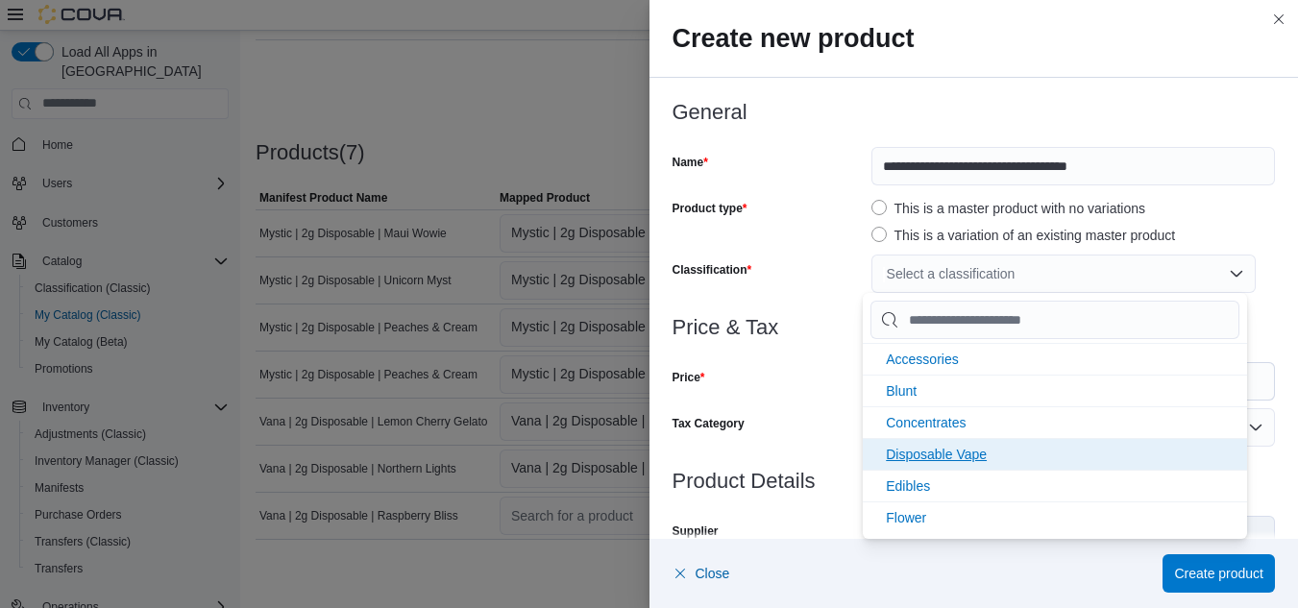
click at [1004, 455] on li "Disposable Vape" at bounding box center [1055, 454] width 384 height 32
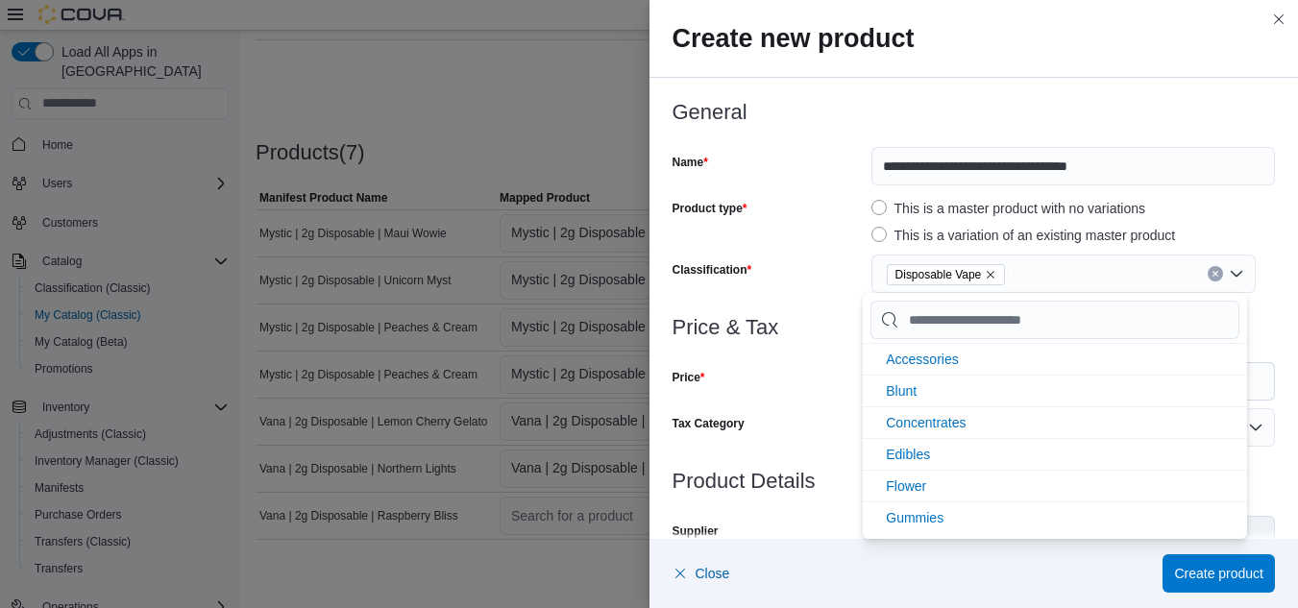
click at [794, 285] on div "Classification" at bounding box center [768, 274] width 191 height 38
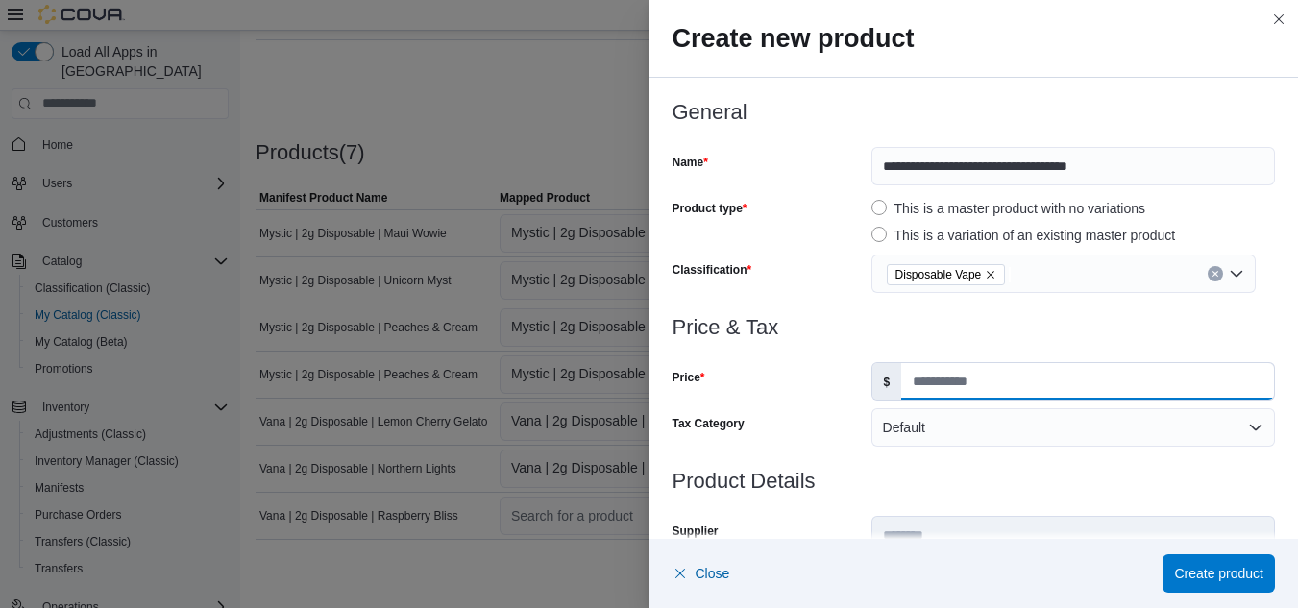
click at [953, 389] on input "Price" at bounding box center [1087, 381] width 373 height 37
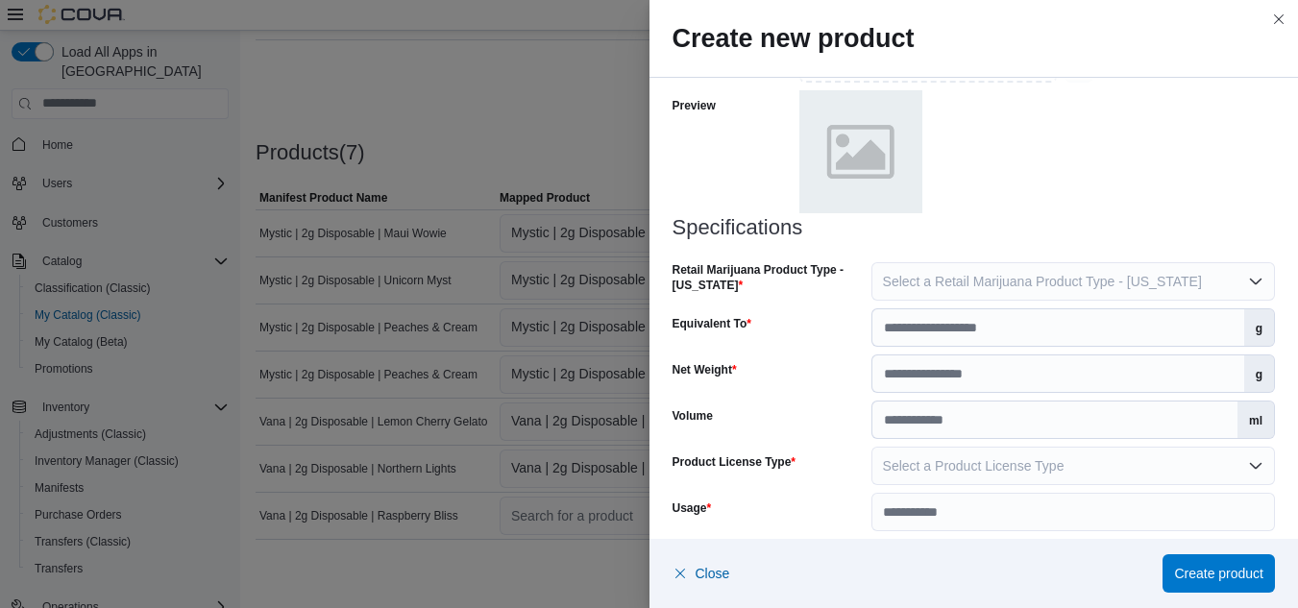
scroll to position [902, 0]
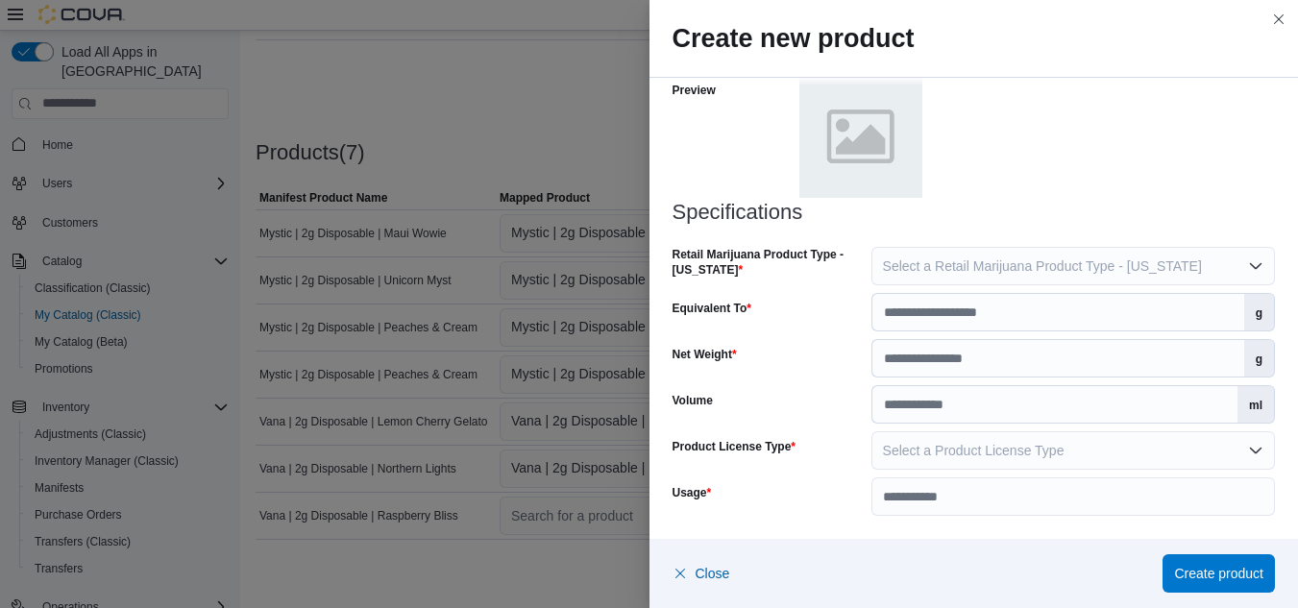
type input "**"
click at [996, 267] on span "Select a Retail Marijuana Product Type - New Mexico" at bounding box center [1042, 265] width 319 height 15
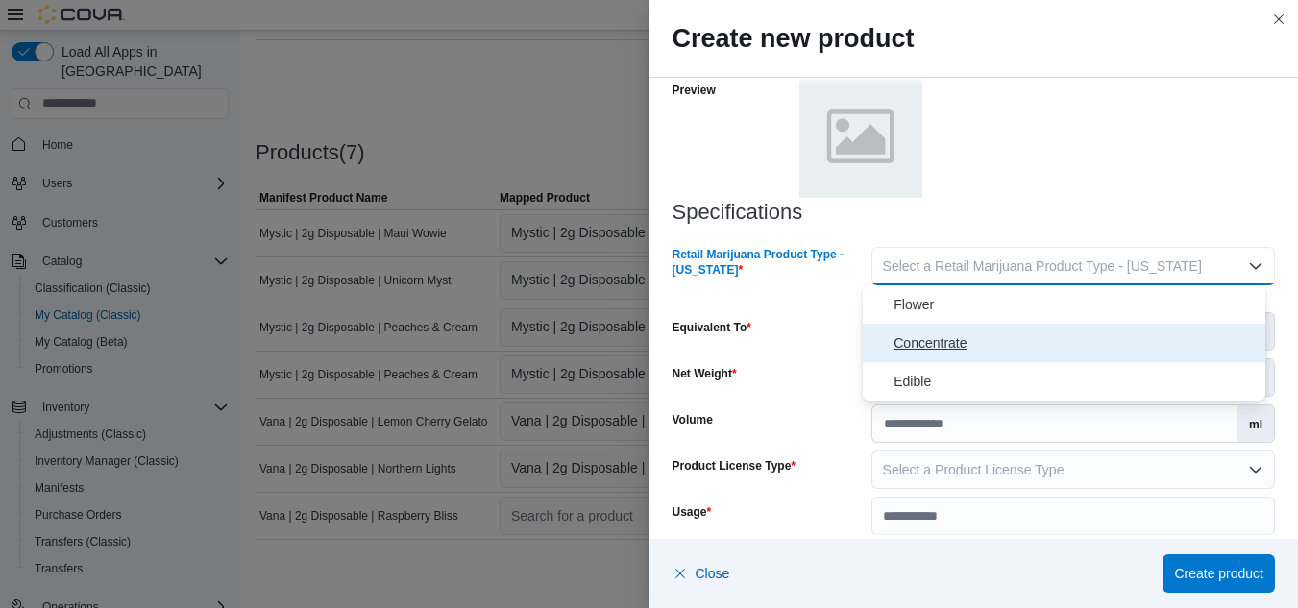
click at [946, 356] on button "Concentrate" at bounding box center [1064, 343] width 403 height 38
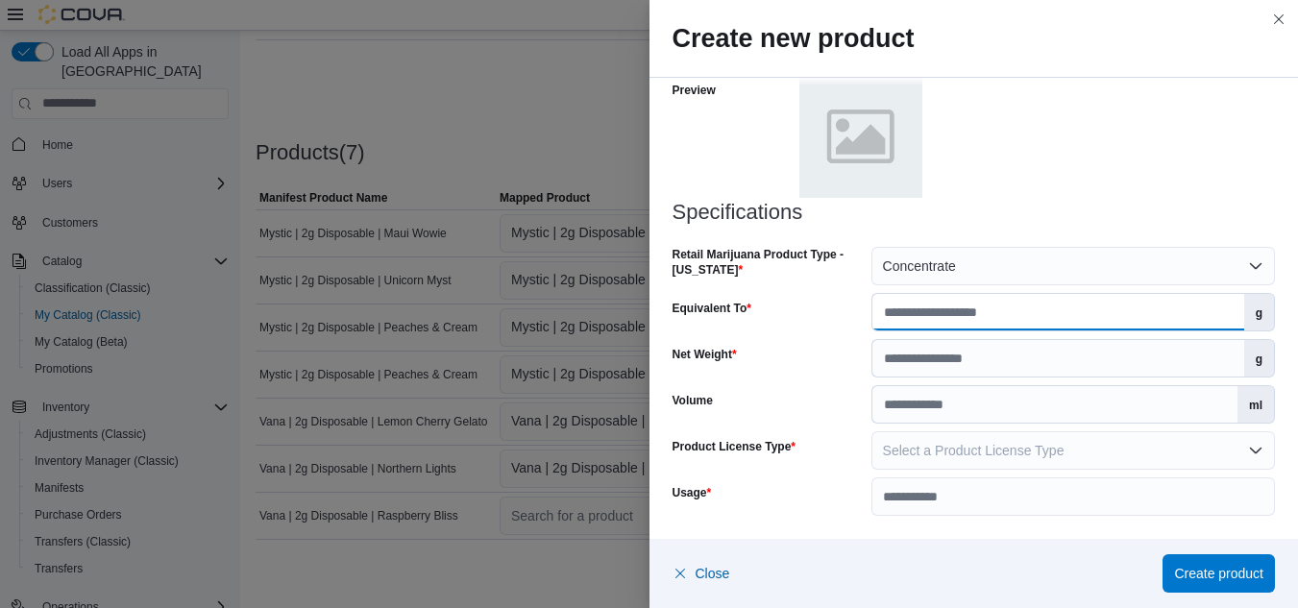
click at [934, 321] on input "Equivalent To" at bounding box center [1058, 312] width 372 height 37
type input "*"
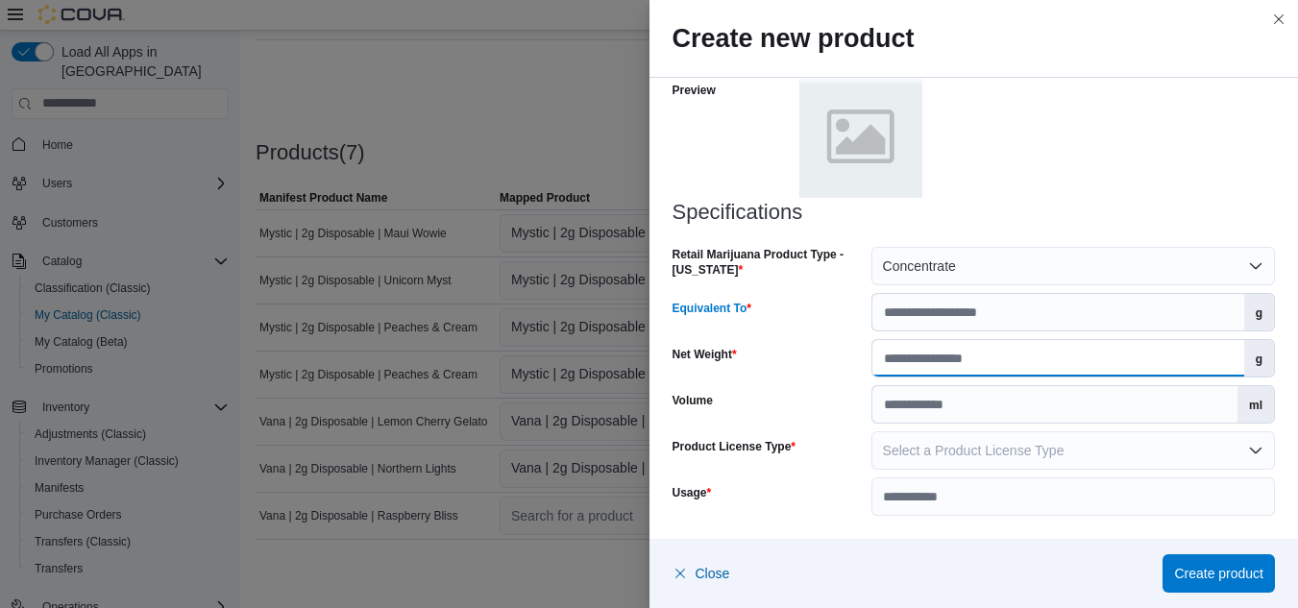
click at [977, 359] on input "Net Weight" at bounding box center [1058, 358] width 372 height 37
type input "*"
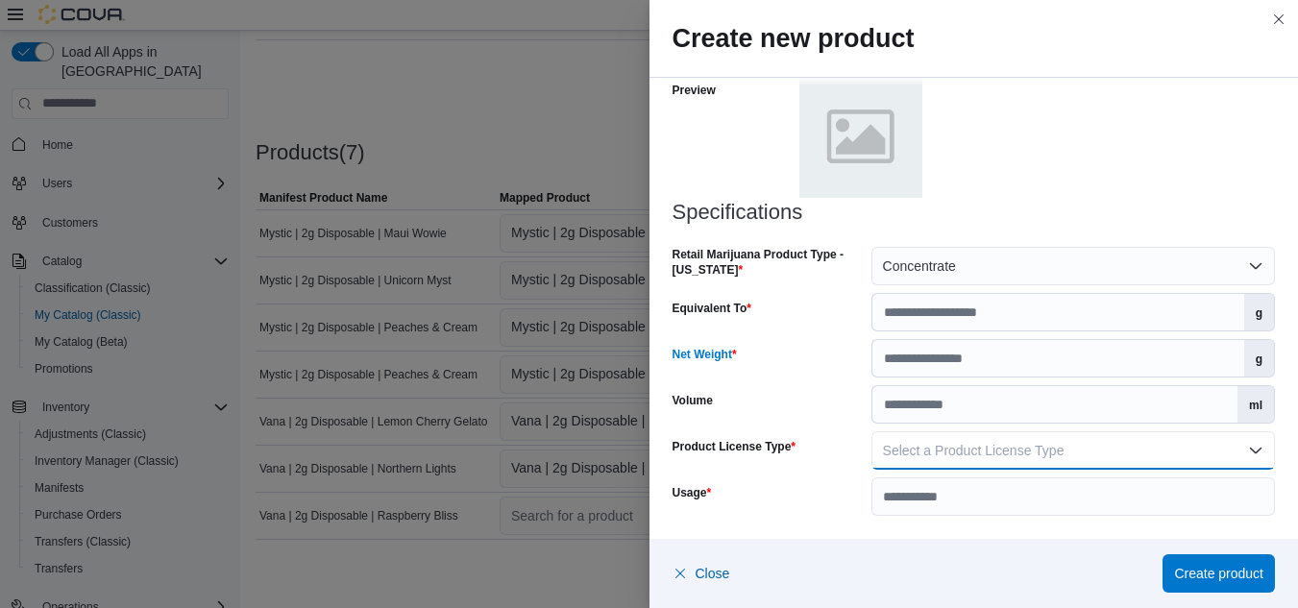
click at [962, 462] on button "Select a Product License Type" at bounding box center [1073, 450] width 404 height 38
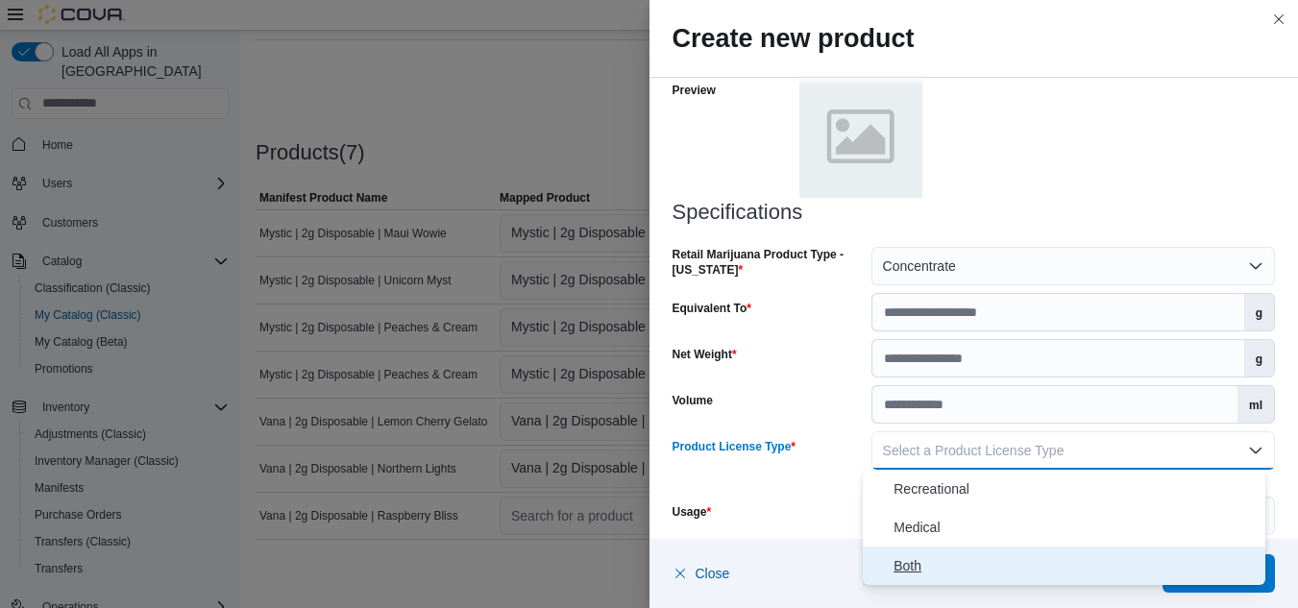
click at [942, 565] on span "Both" at bounding box center [1076, 565] width 364 height 23
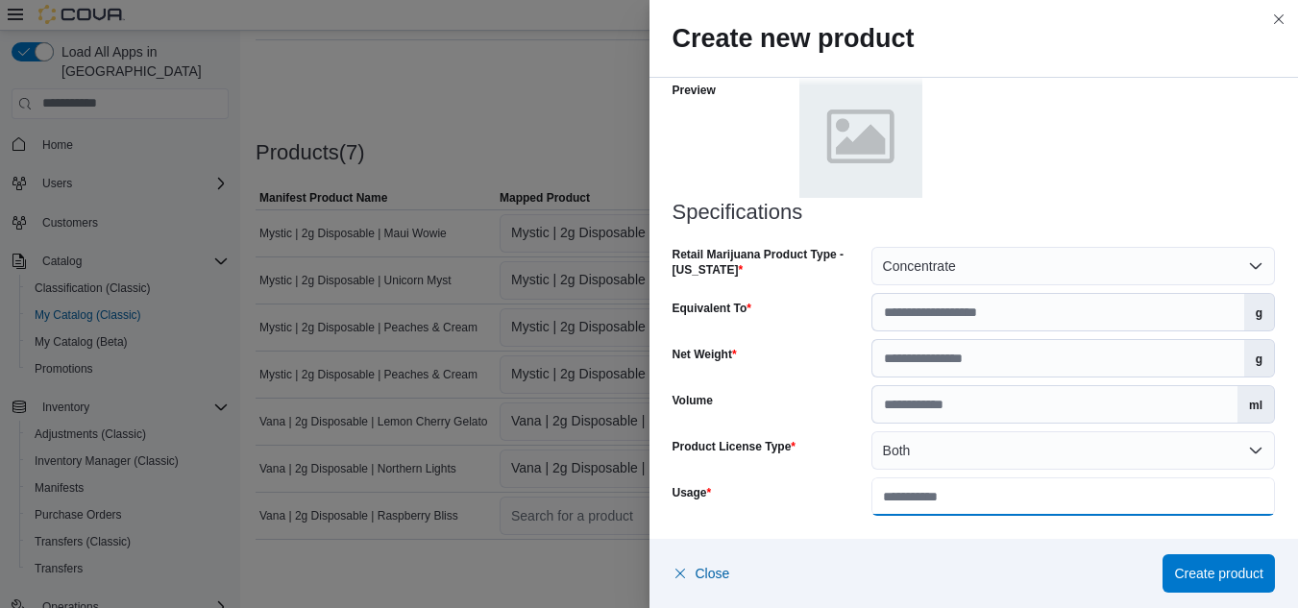
click at [969, 502] on input "Usage" at bounding box center [1073, 497] width 404 height 38
type input "**********"
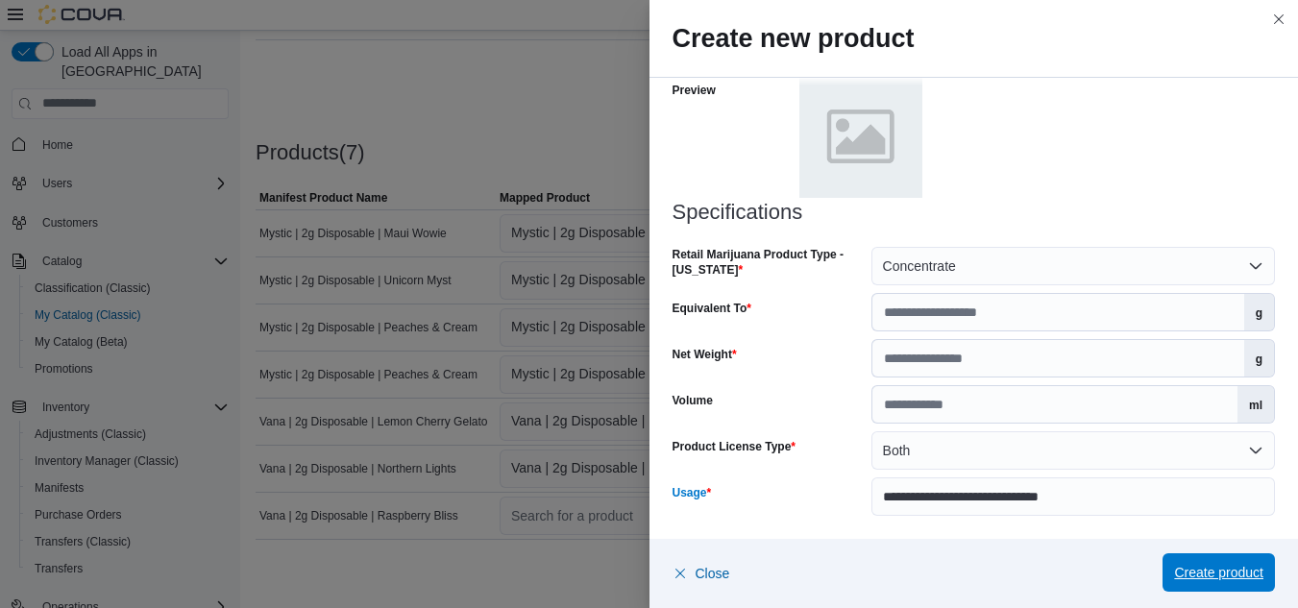
click at [1211, 571] on span "Create product" at bounding box center [1218, 572] width 89 height 19
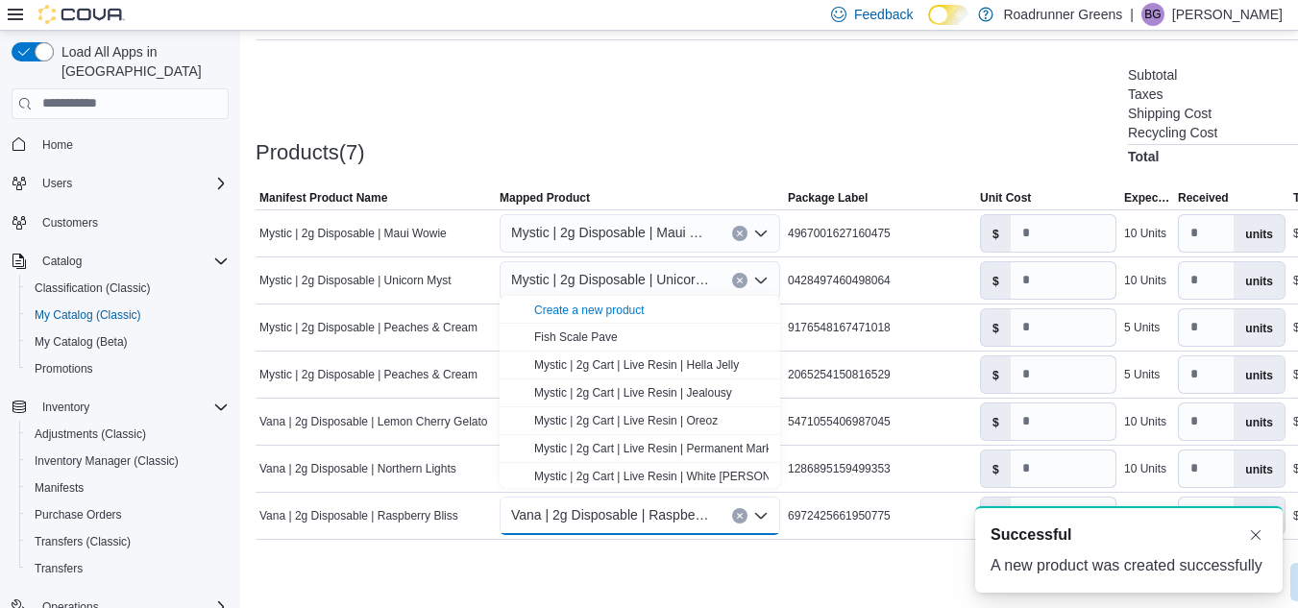
scroll to position [0, 0]
click at [1070, 500] on div "A new notification appears Successful A new product was created successfully" at bounding box center [1106, 549] width 384 height 117
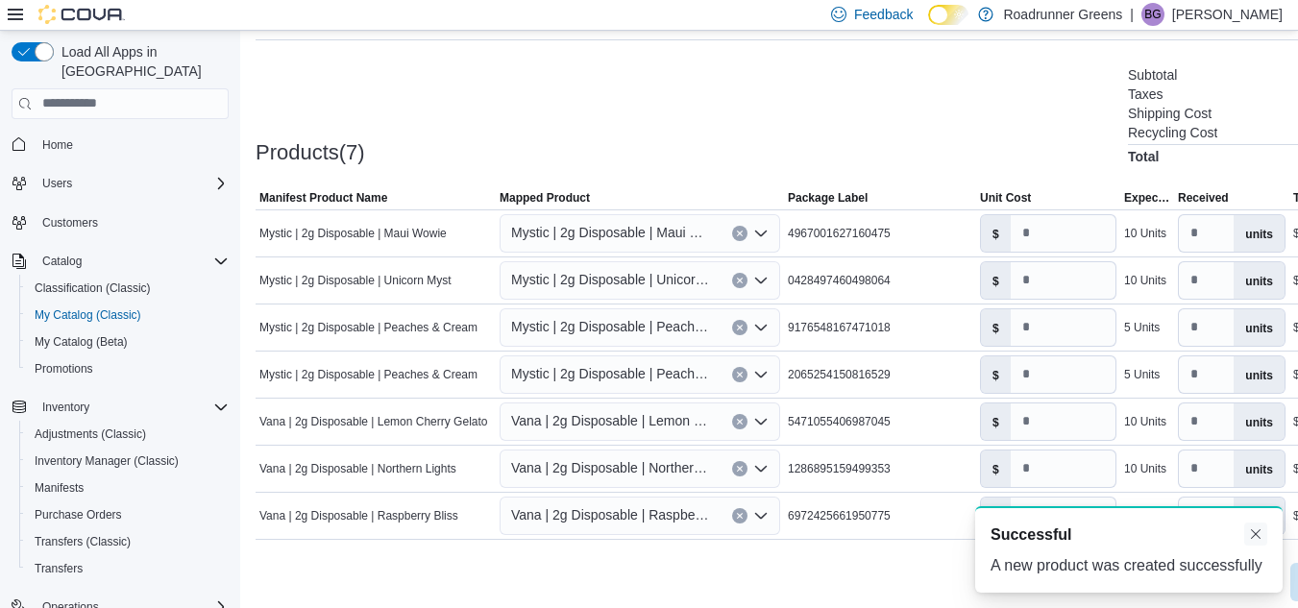
click at [1257, 540] on button "Dismiss toast" at bounding box center [1255, 534] width 23 height 23
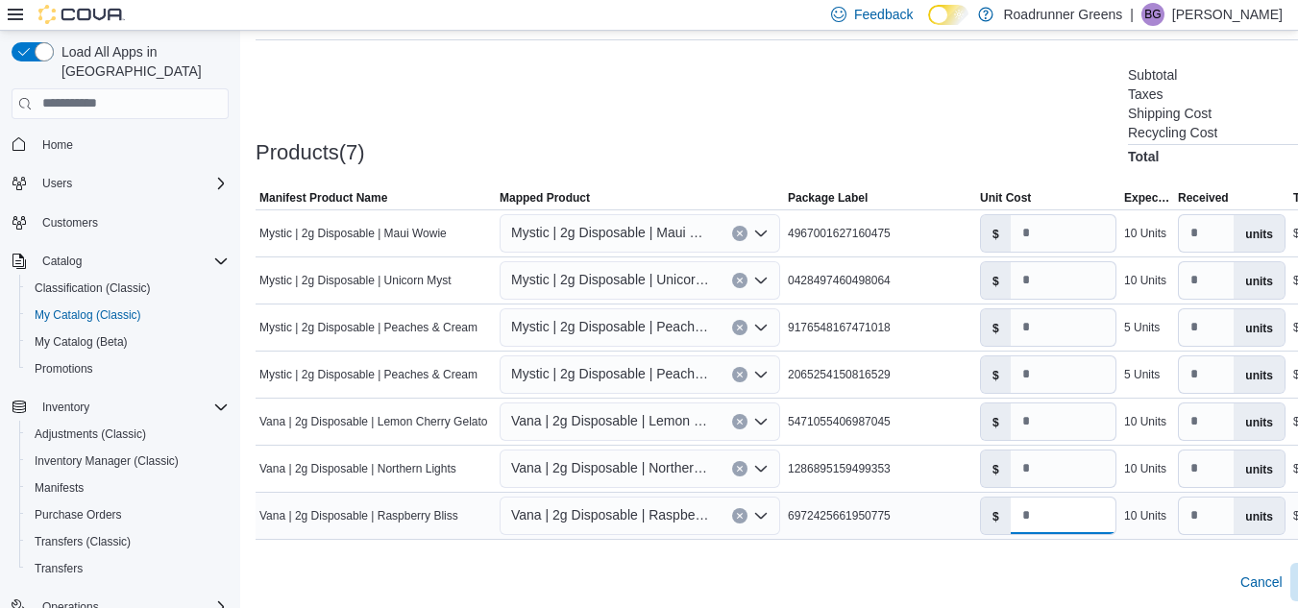
click at [1081, 513] on input "number" at bounding box center [1063, 516] width 105 height 37
type input "**"
click at [14, 15] on icon at bounding box center [15, 15] width 15 height 12
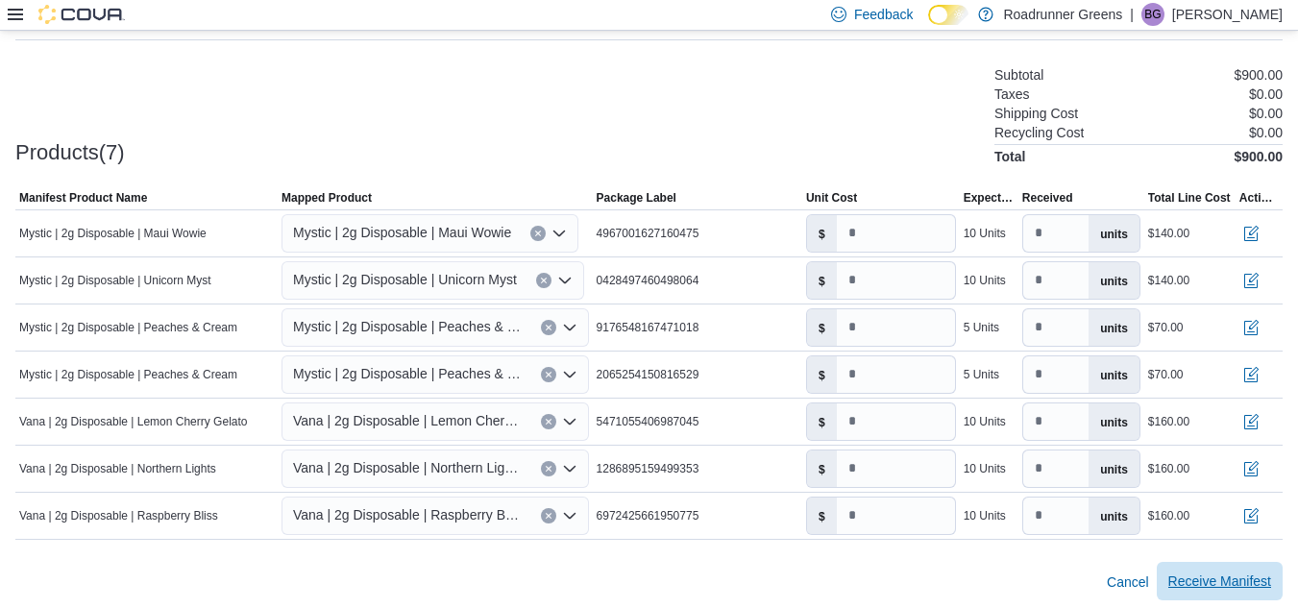
click at [1225, 572] on span "Receive Manifest" at bounding box center [1219, 581] width 103 height 19
